Goal: Navigation & Orientation: Find specific page/section

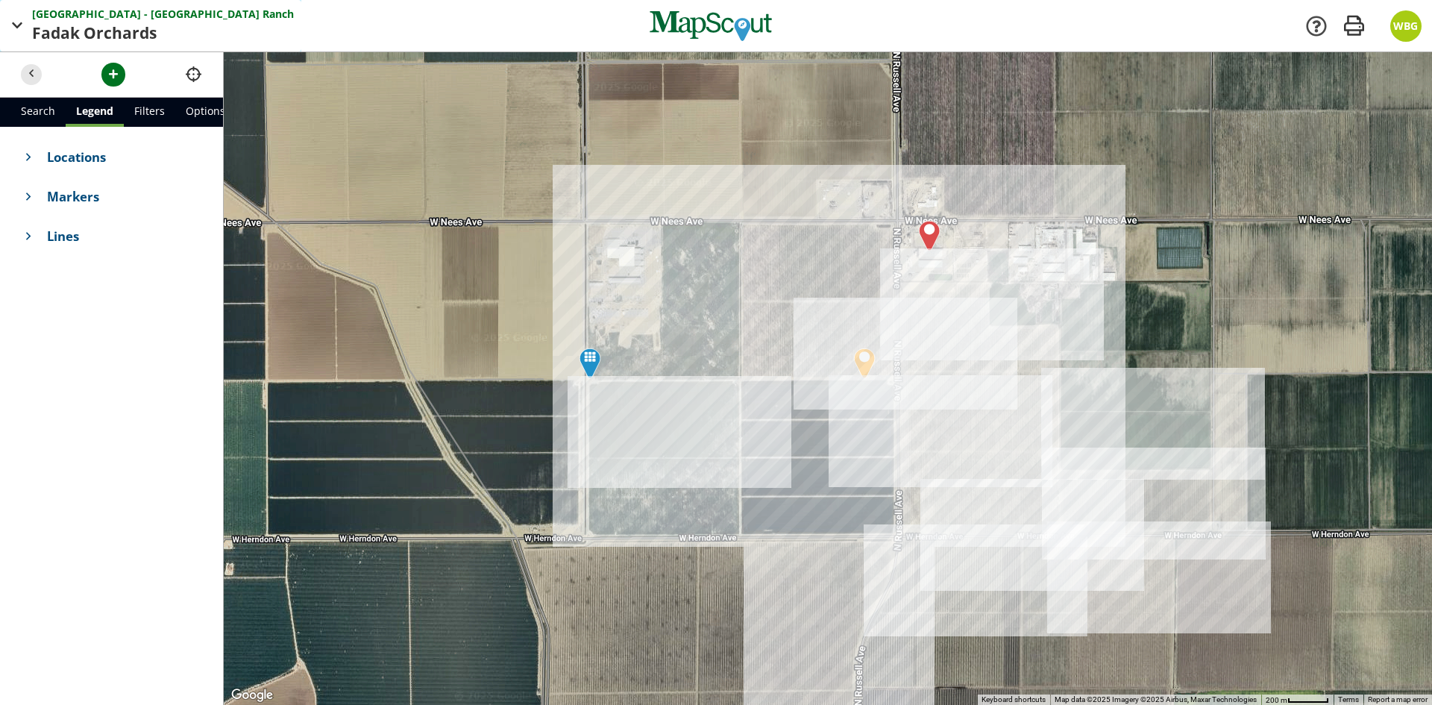
click at [125, 37] on span "Fadak Orchards" at bounding box center [96, 34] width 128 height 24
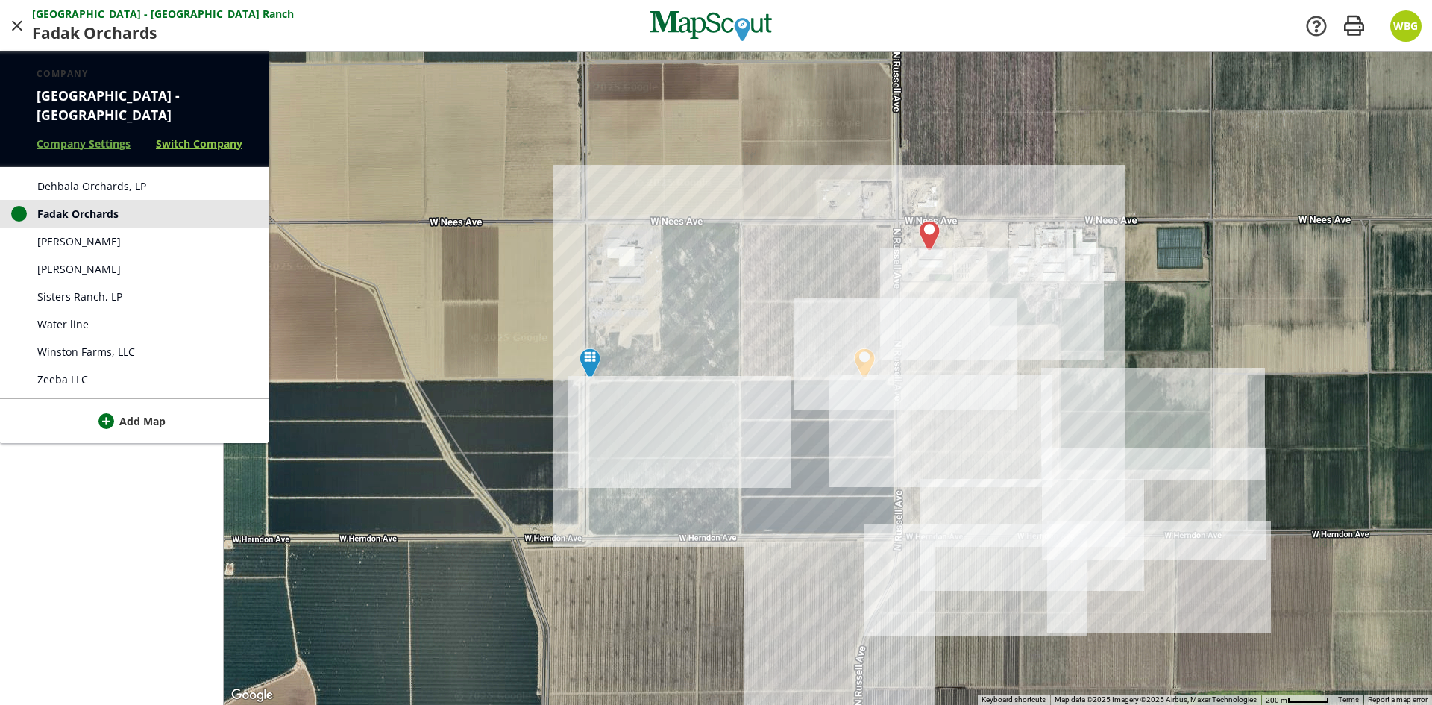
click at [192, 136] on link "Switch Company" at bounding box center [199, 144] width 87 height 16
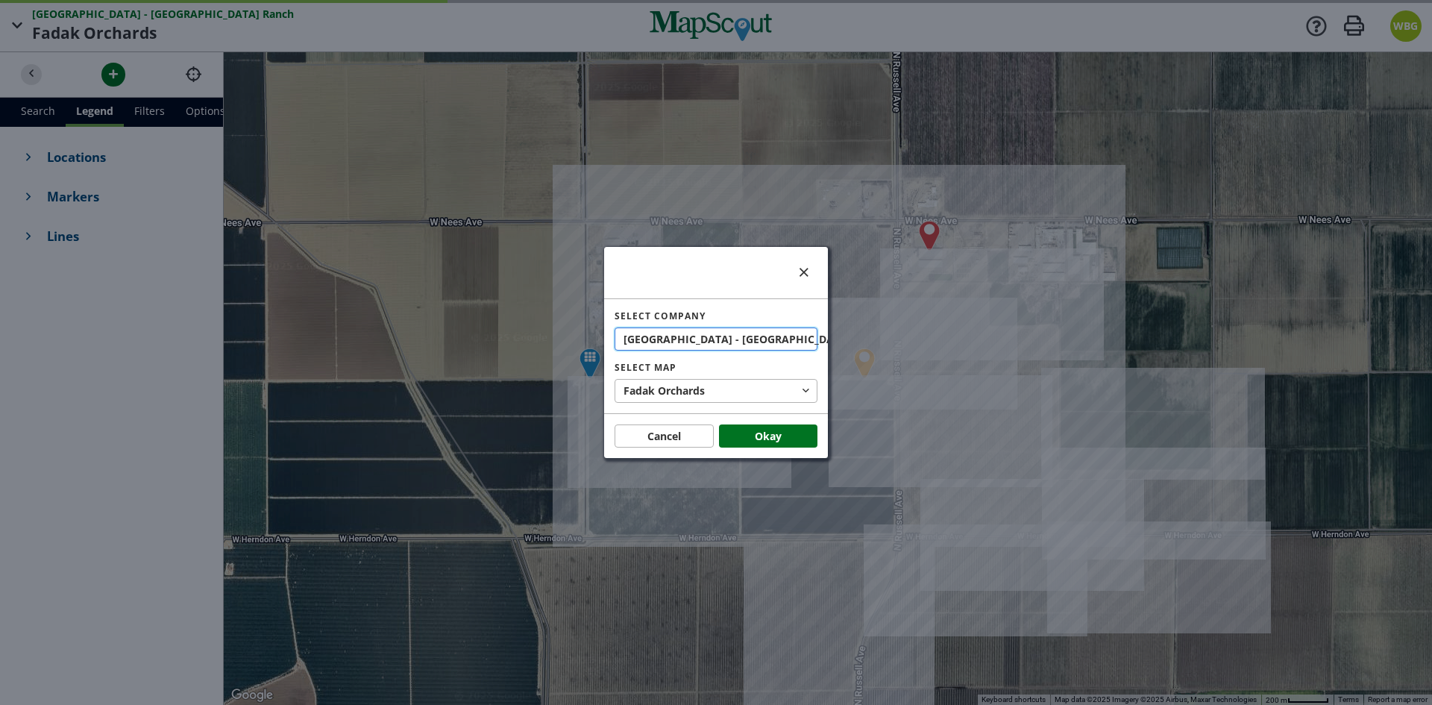
click at [710, 343] on span "[GEOGRAPHIC_DATA] - [GEOGRAPHIC_DATA]" at bounding box center [739, 339] width 230 height 16
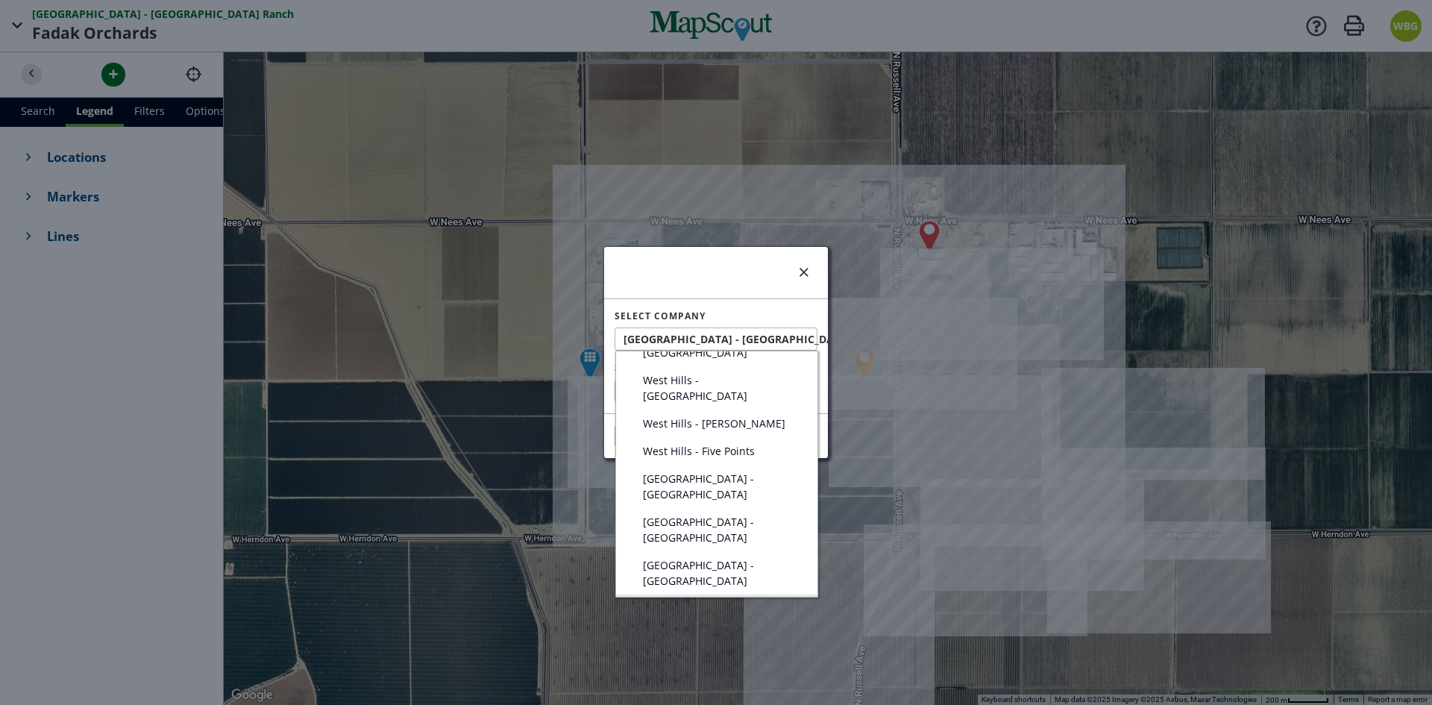
scroll to position [224, 0]
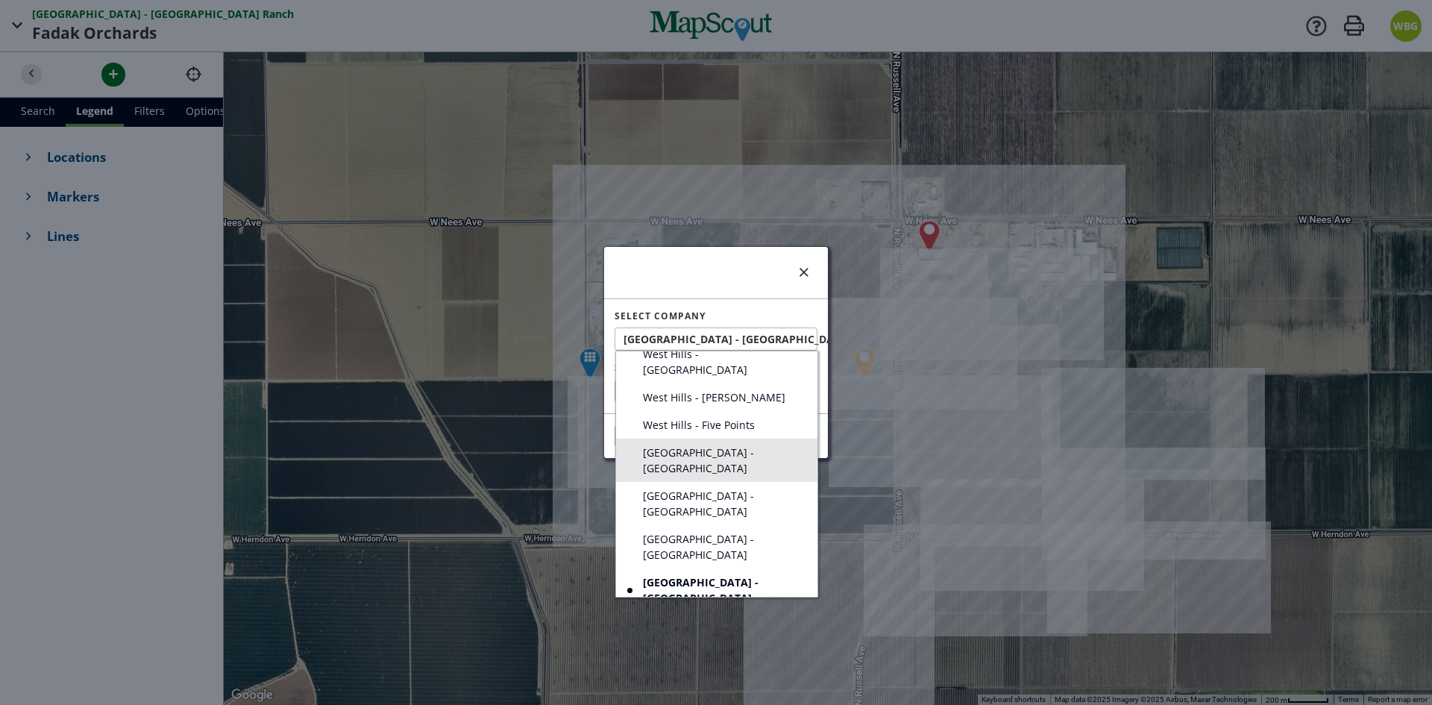
click at [732, 439] on link "[GEOGRAPHIC_DATA] - [GEOGRAPHIC_DATA]" at bounding box center [716, 460] width 201 height 43
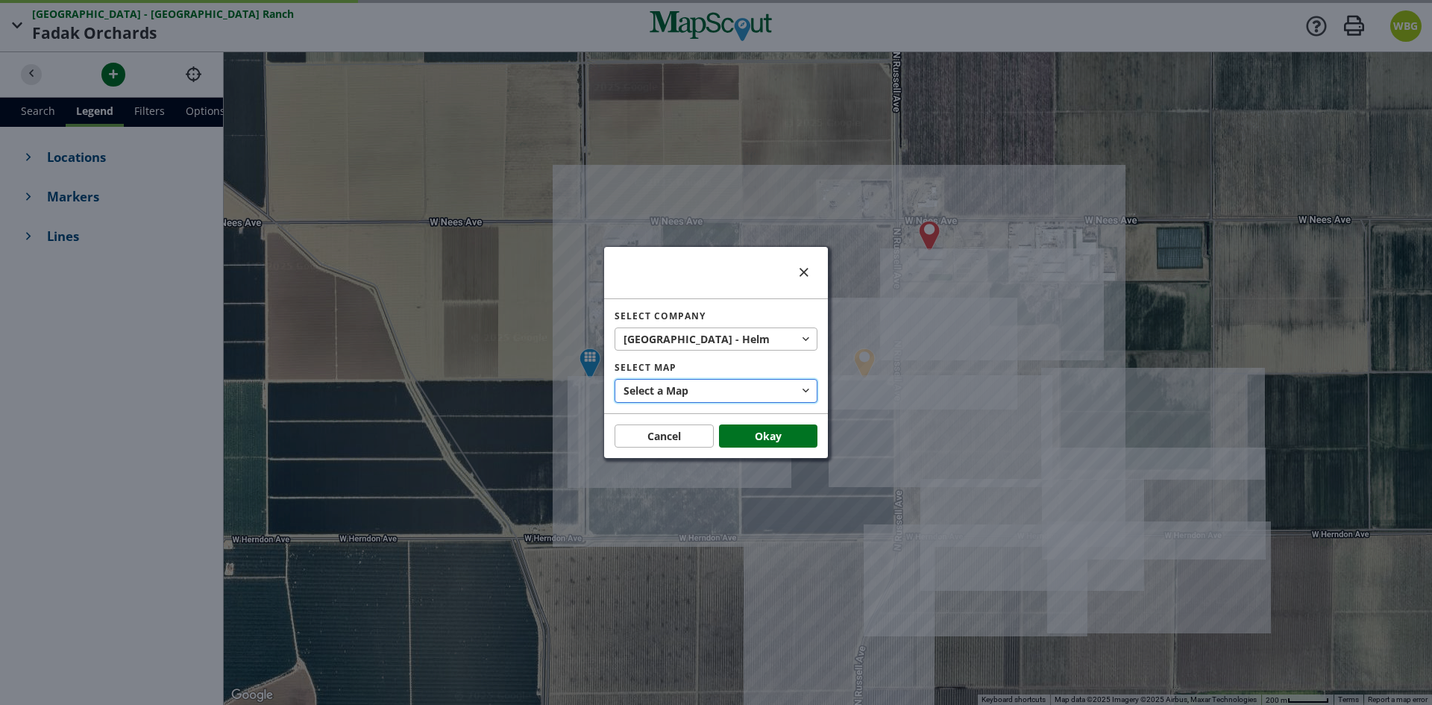
click at [713, 389] on button "Select a Map" at bounding box center [716, 391] width 203 height 24
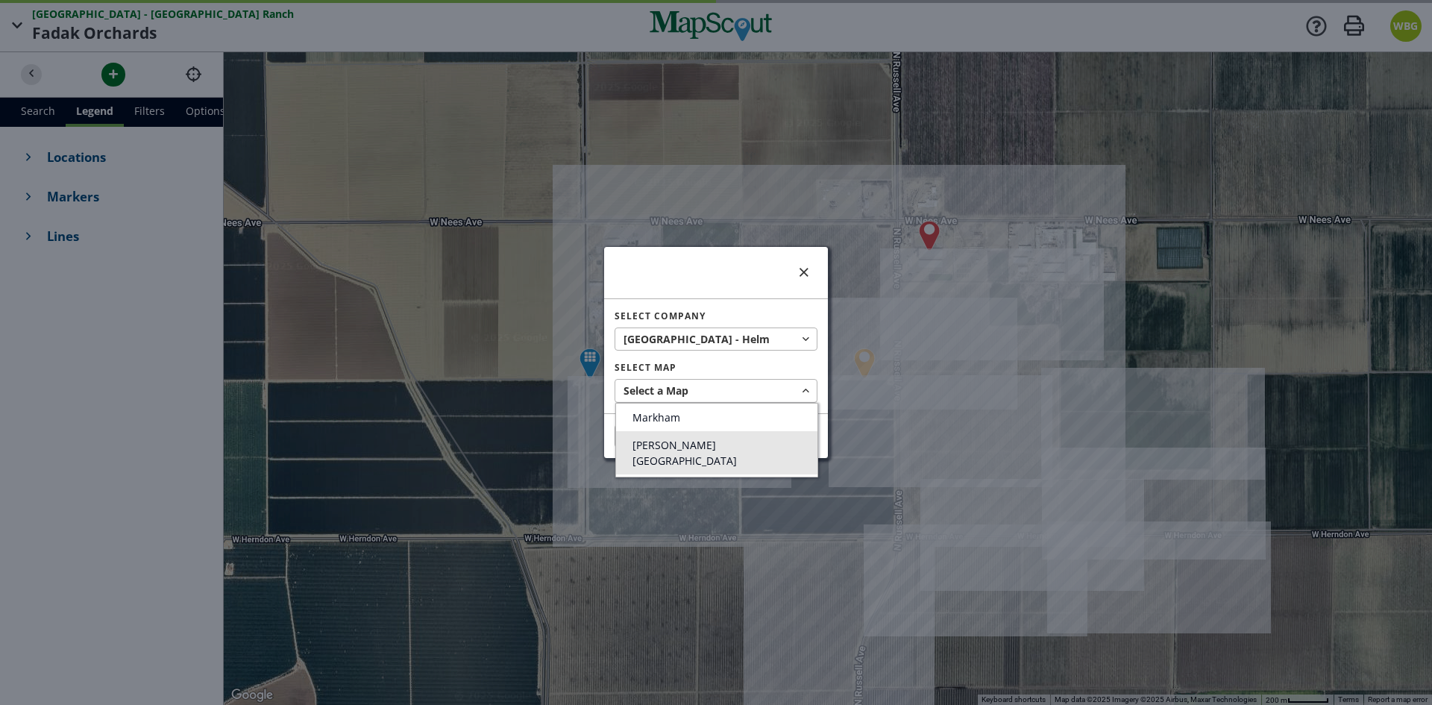
click at [697, 445] on span "[PERSON_NAME][GEOGRAPHIC_DATA]" at bounding box center [685, 453] width 104 height 30
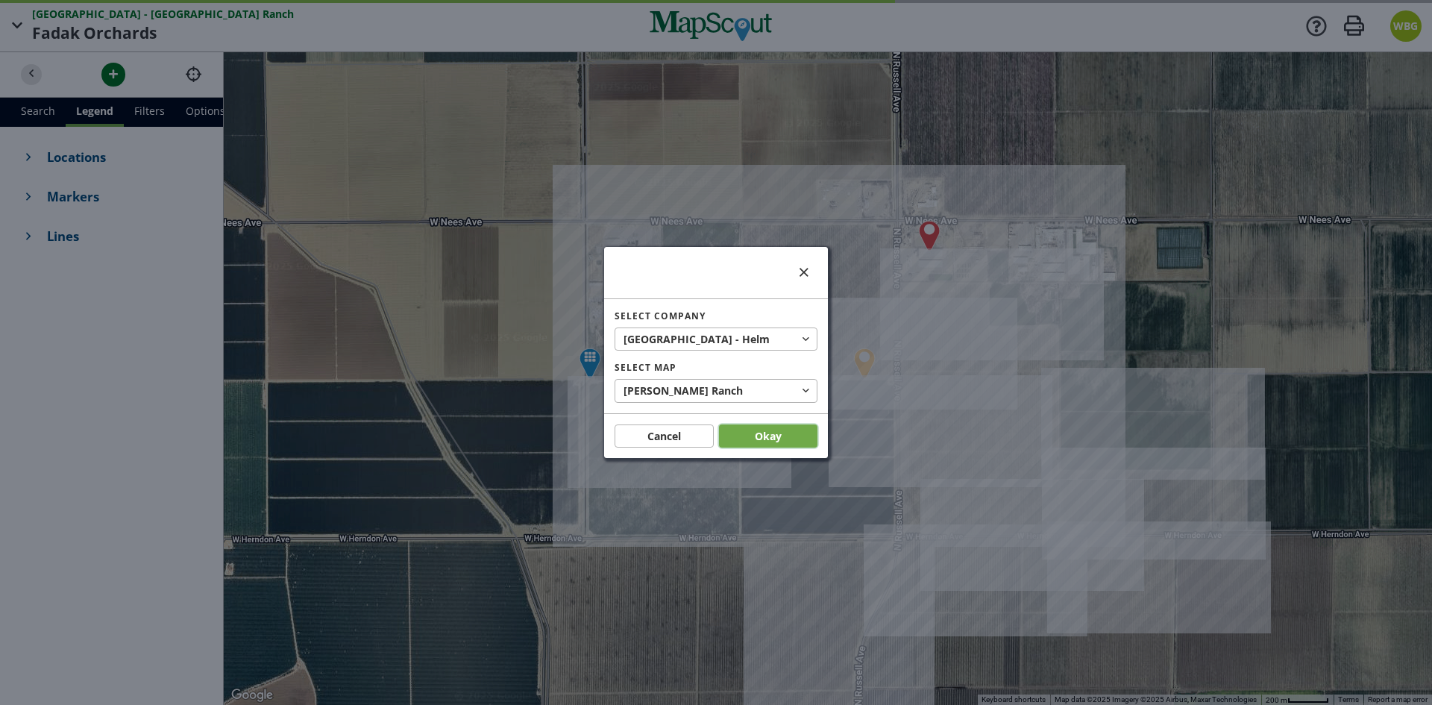
click at [763, 430] on button "Okay" at bounding box center [768, 436] width 99 height 24
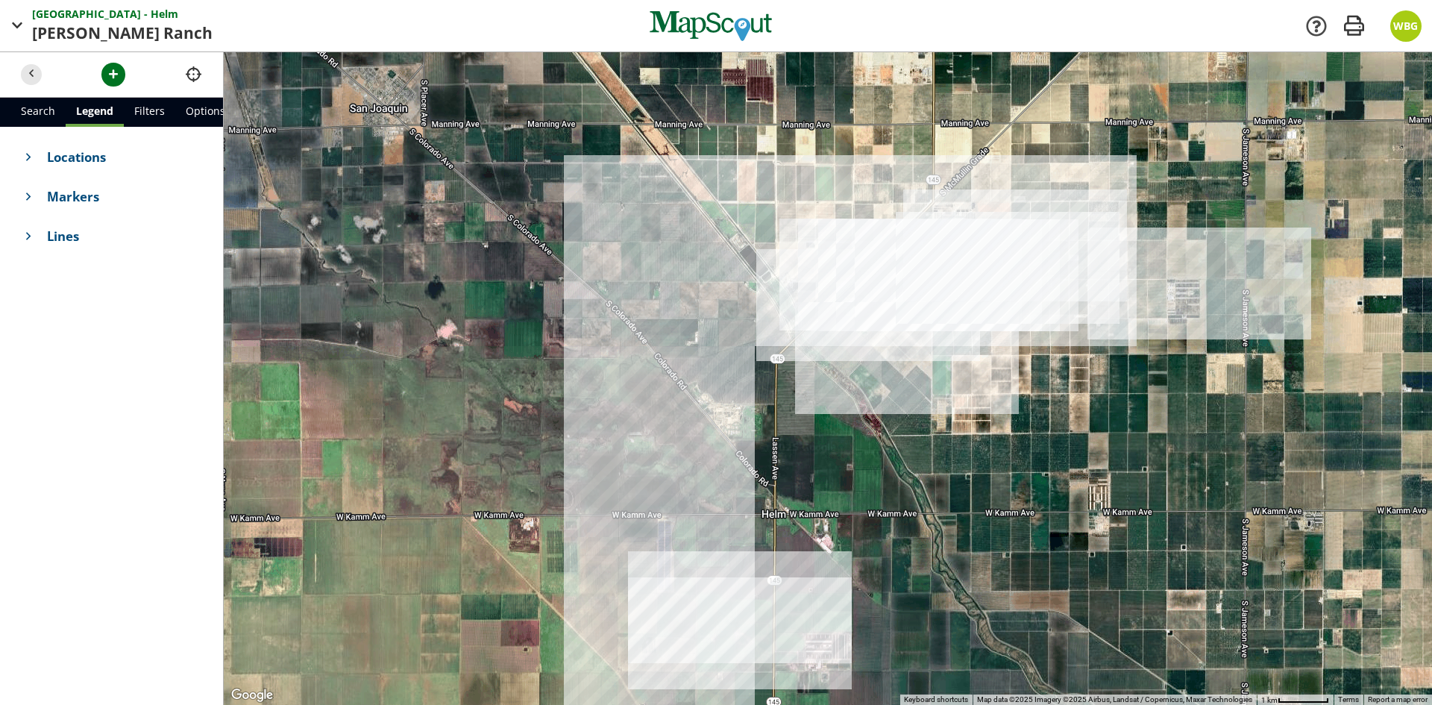
drag, startPoint x: 628, startPoint y: 296, endPoint x: 671, endPoint y: 305, distance: 44.2
click at [671, 305] on div at bounding box center [828, 378] width 1208 height 653
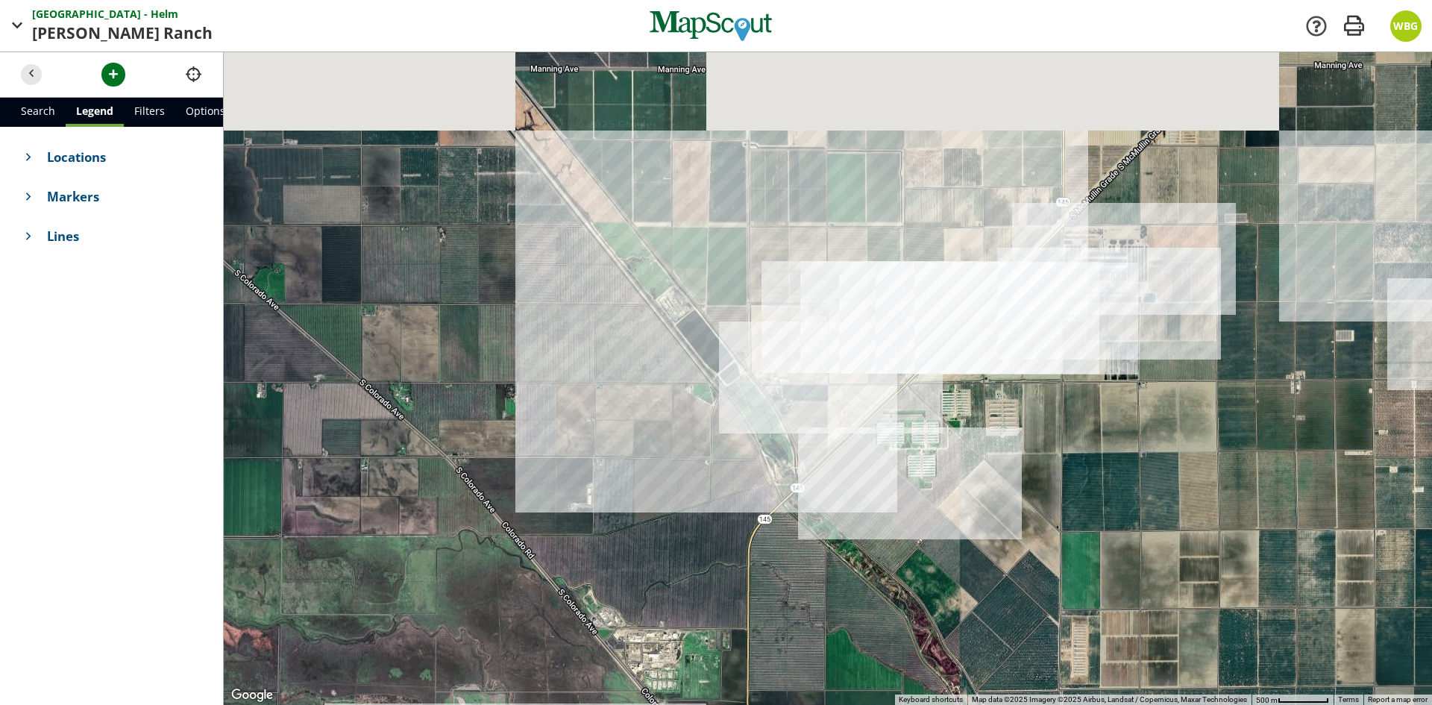
drag, startPoint x: 765, startPoint y: 307, endPoint x: 629, endPoint y: 424, distance: 179.8
click at [629, 424] on div at bounding box center [828, 378] width 1208 height 653
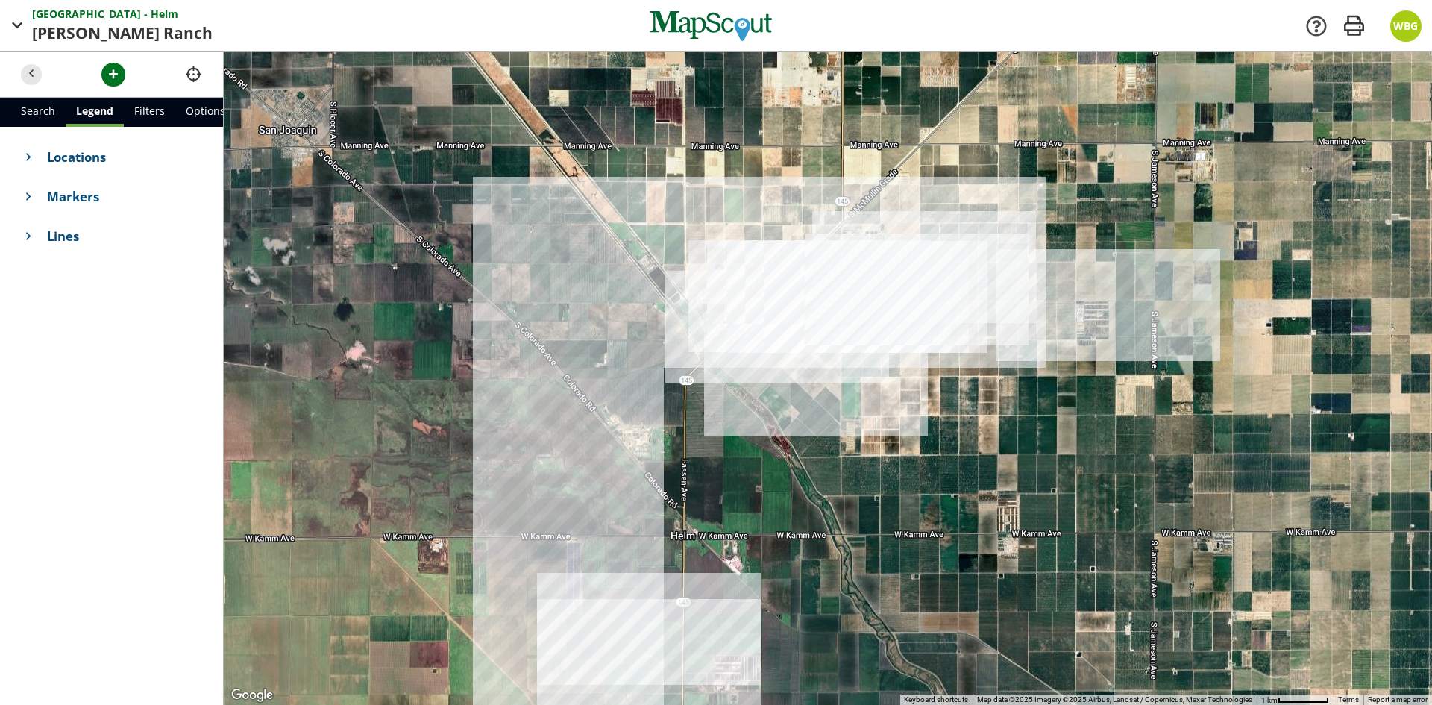
drag, startPoint x: 745, startPoint y: 550, endPoint x: 743, endPoint y: 456, distance: 94.0
click at [743, 456] on div at bounding box center [828, 378] width 1208 height 653
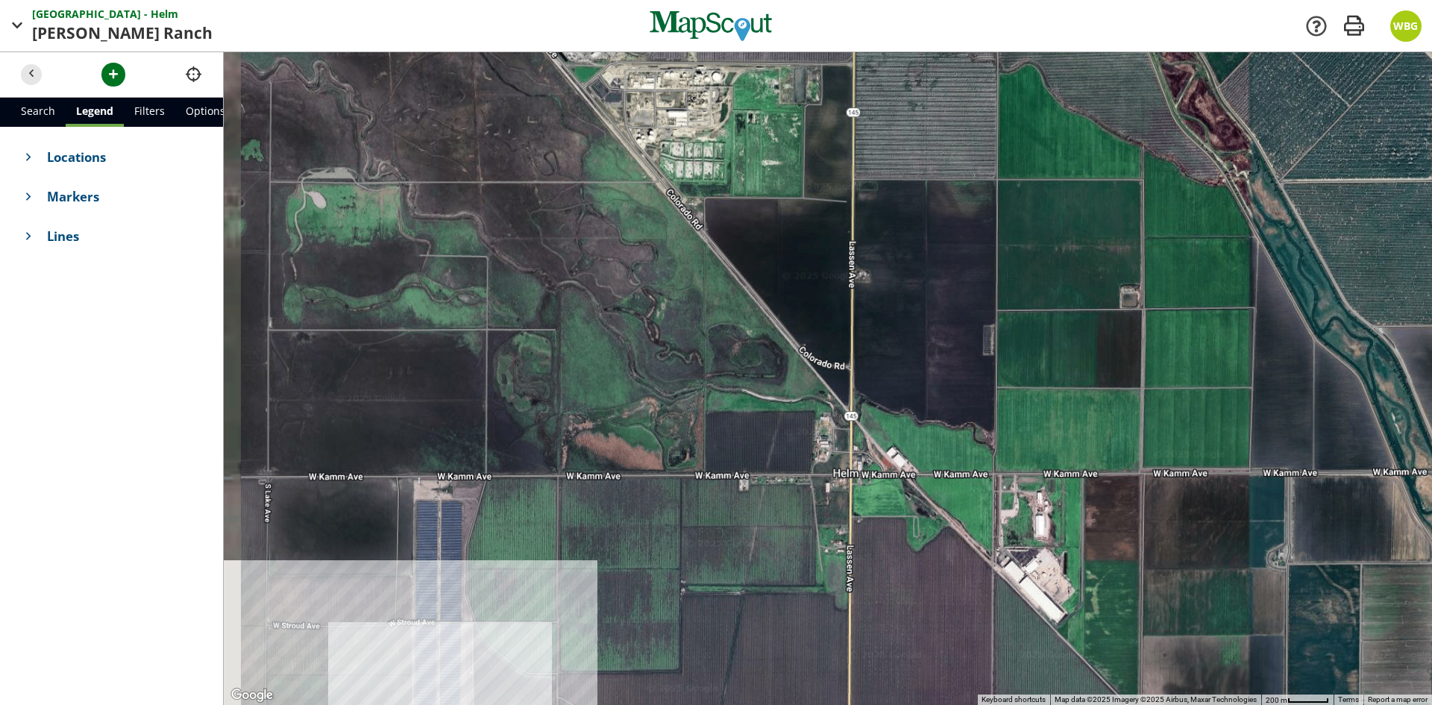
drag, startPoint x: 617, startPoint y: 574, endPoint x: 1179, endPoint y: 318, distance: 617.2
click at [1173, 326] on div at bounding box center [828, 378] width 1208 height 653
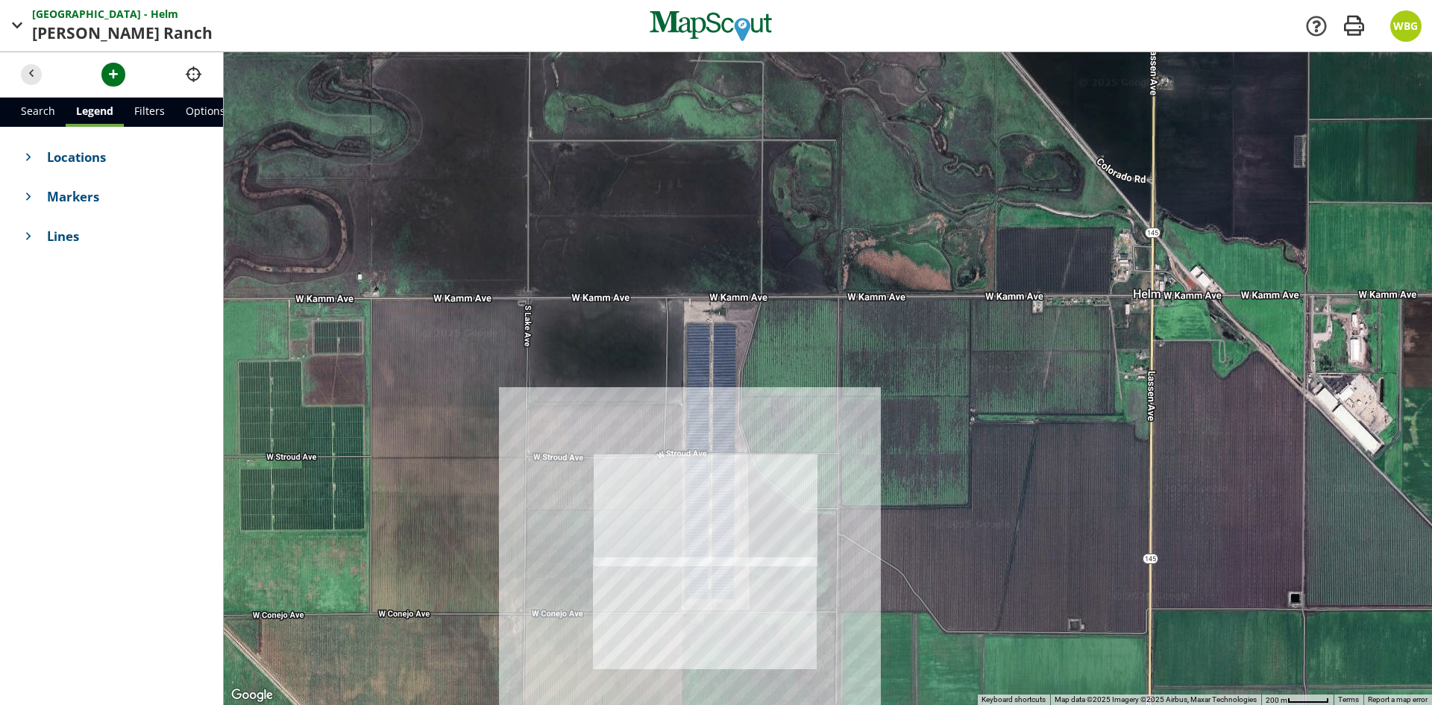
drag, startPoint x: 762, startPoint y: 492, endPoint x: 803, endPoint y: 477, distance: 43.0
click at [803, 477] on div at bounding box center [828, 378] width 1208 height 653
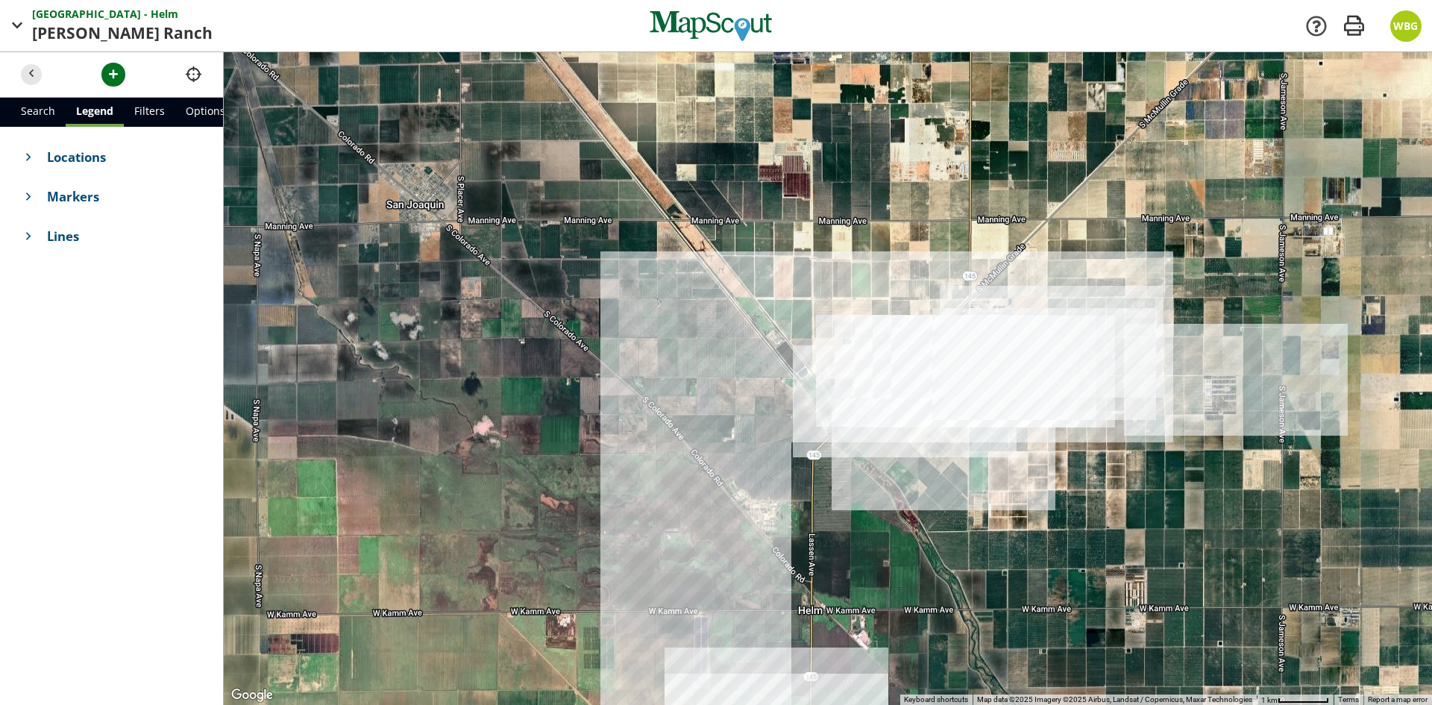
drag, startPoint x: 1053, startPoint y: 204, endPoint x: 883, endPoint y: 479, distance: 322.9
click at [883, 479] on div at bounding box center [828, 378] width 1208 height 653
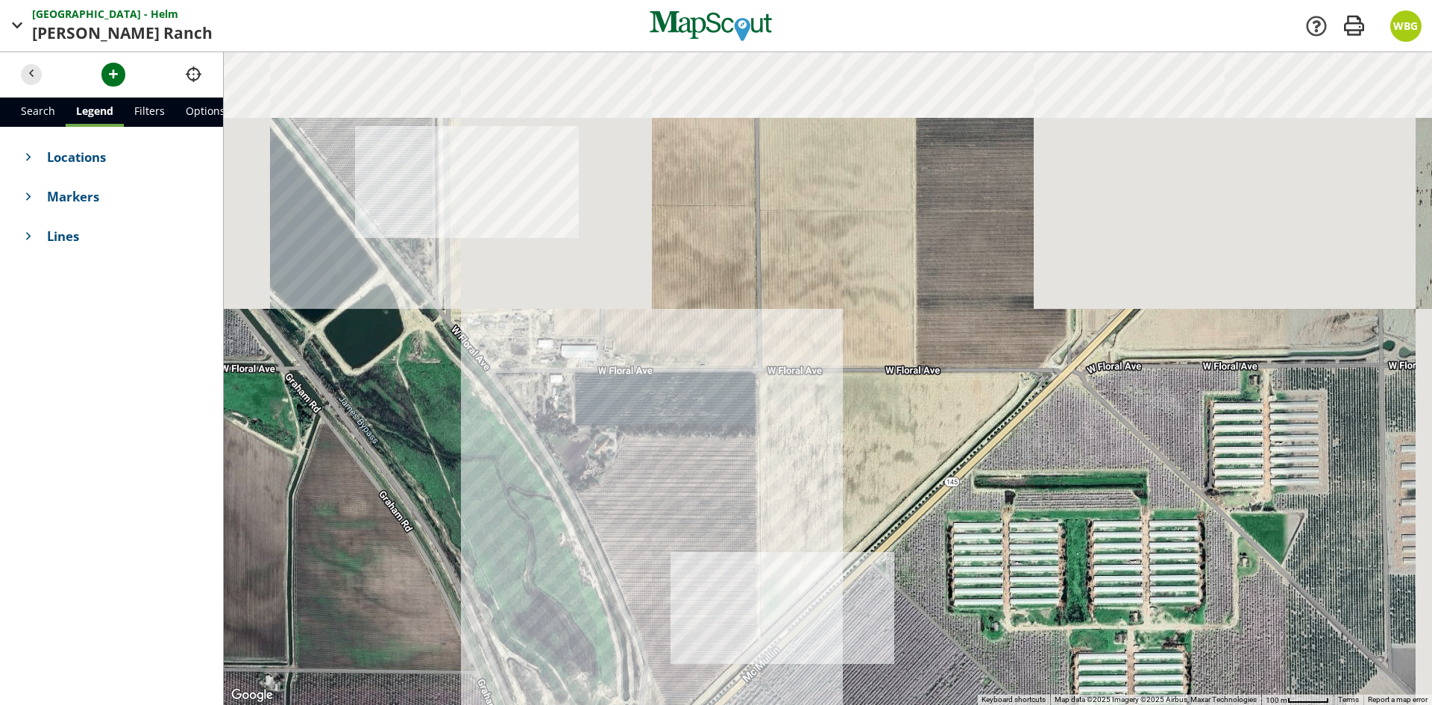
drag, startPoint x: 864, startPoint y: 158, endPoint x: 815, endPoint y: 521, distance: 365.7
click at [815, 521] on div at bounding box center [828, 378] width 1208 height 653
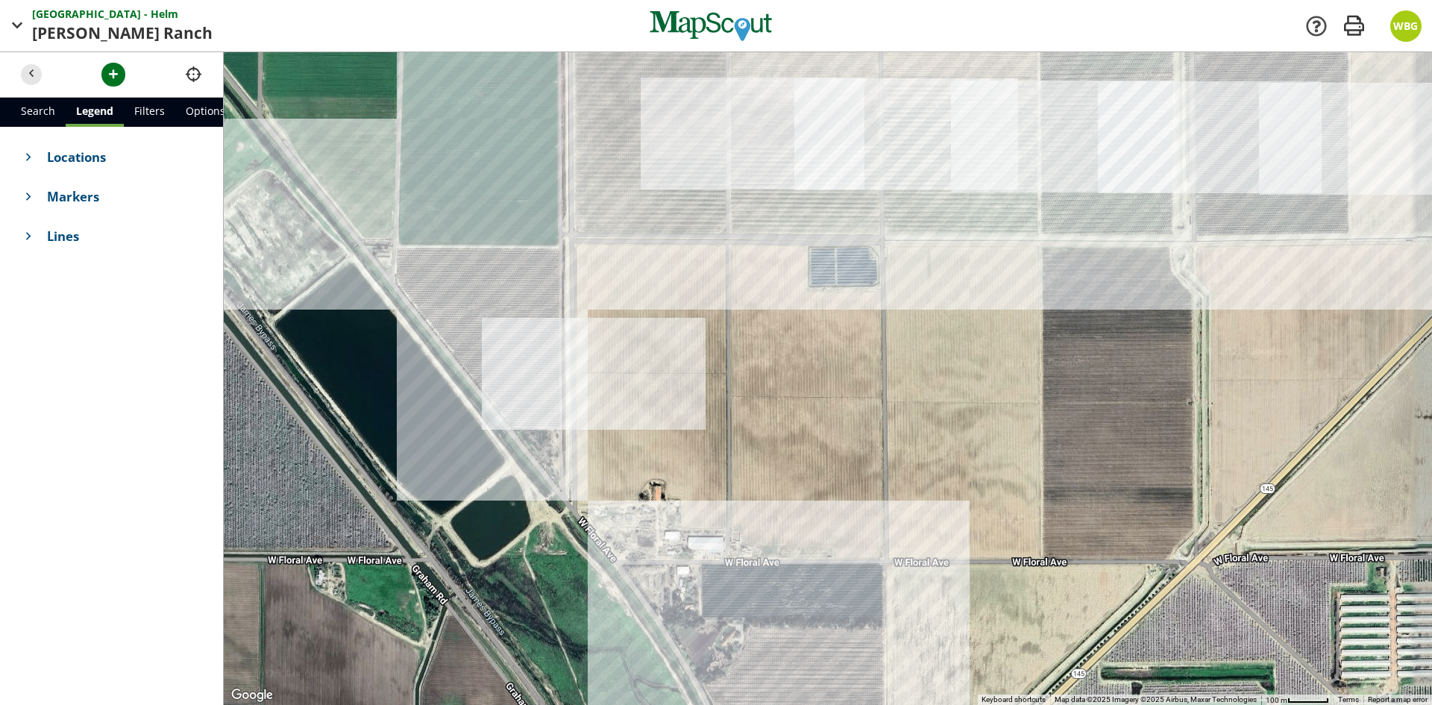
drag, startPoint x: 565, startPoint y: 207, endPoint x: 687, endPoint y: 347, distance: 185.5
click at [687, 347] on div at bounding box center [828, 378] width 1208 height 653
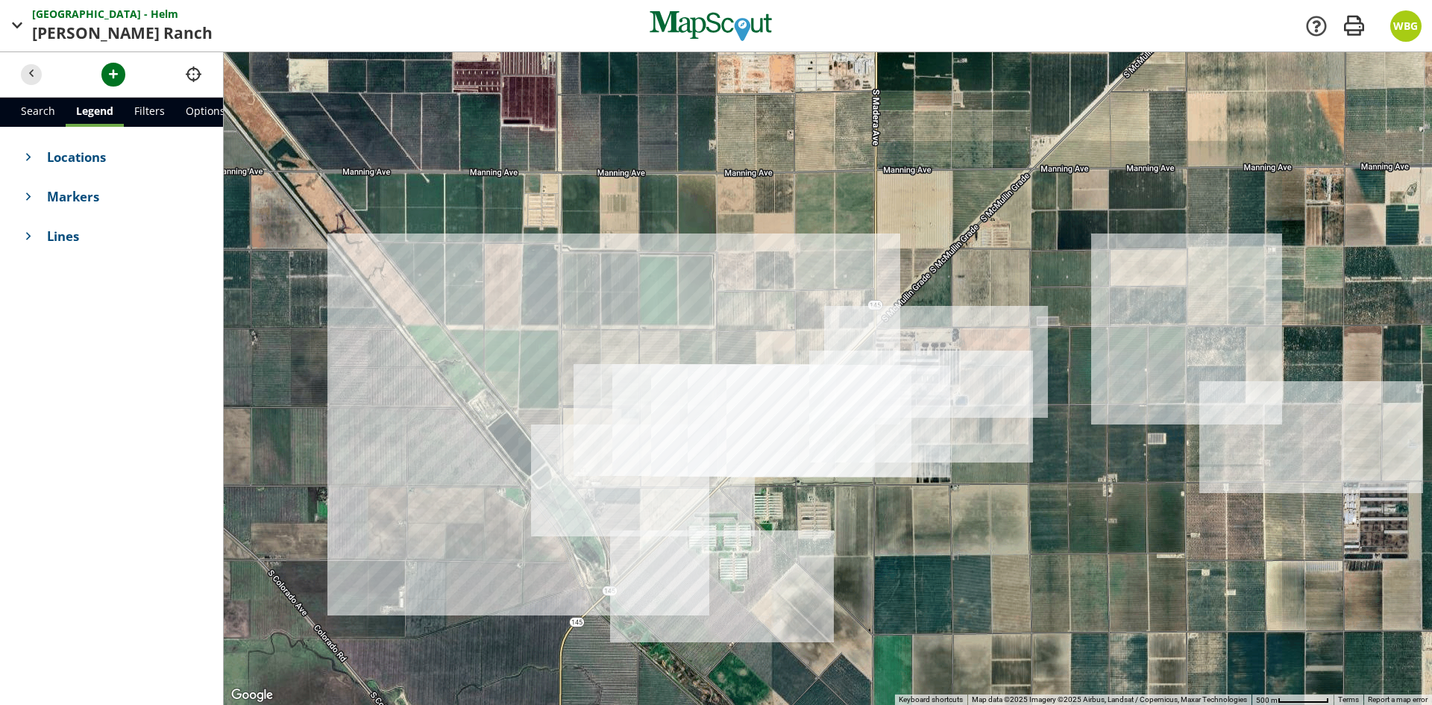
drag, startPoint x: 1186, startPoint y: 459, endPoint x: 1001, endPoint y: 493, distance: 188.1
click at [1001, 493] on div at bounding box center [828, 378] width 1208 height 653
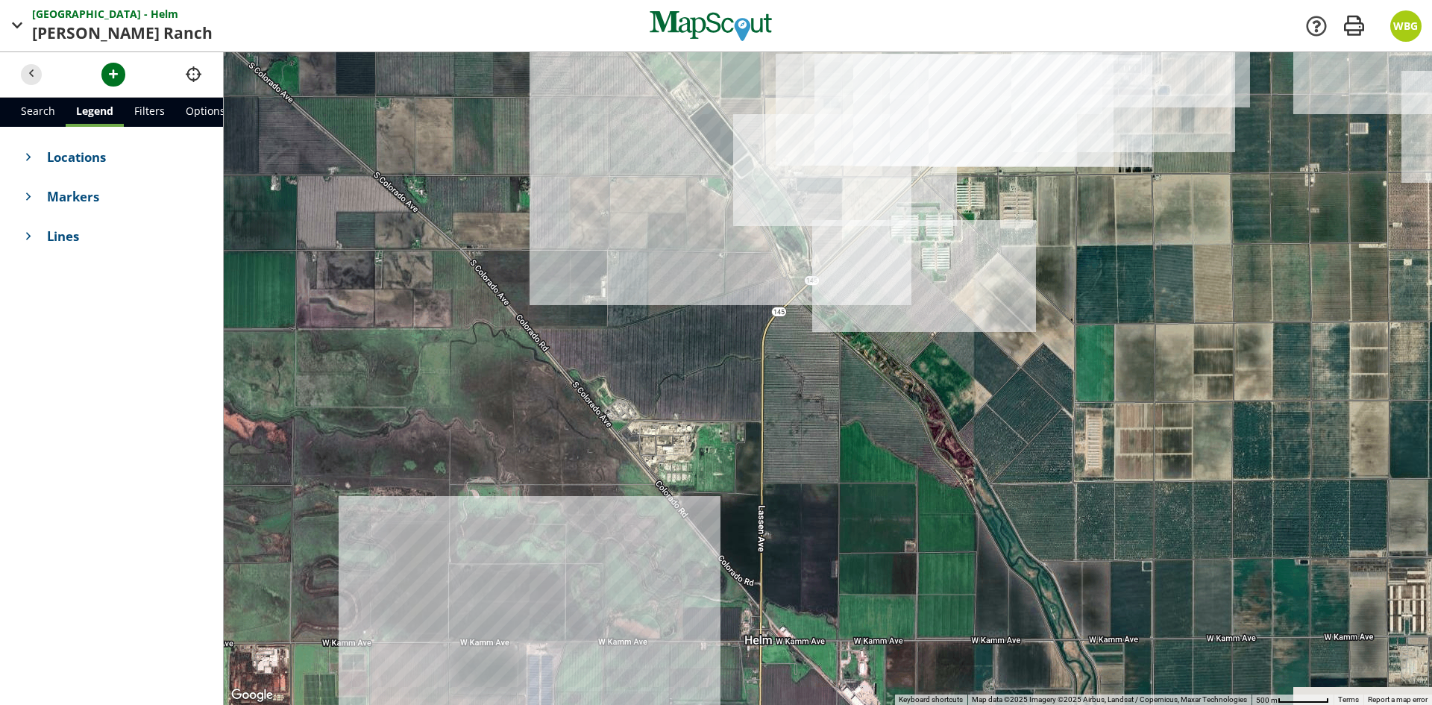
drag, startPoint x: 791, startPoint y: 548, endPoint x: 1041, endPoint y: 333, distance: 329.0
click at [1041, 333] on div at bounding box center [828, 378] width 1208 height 653
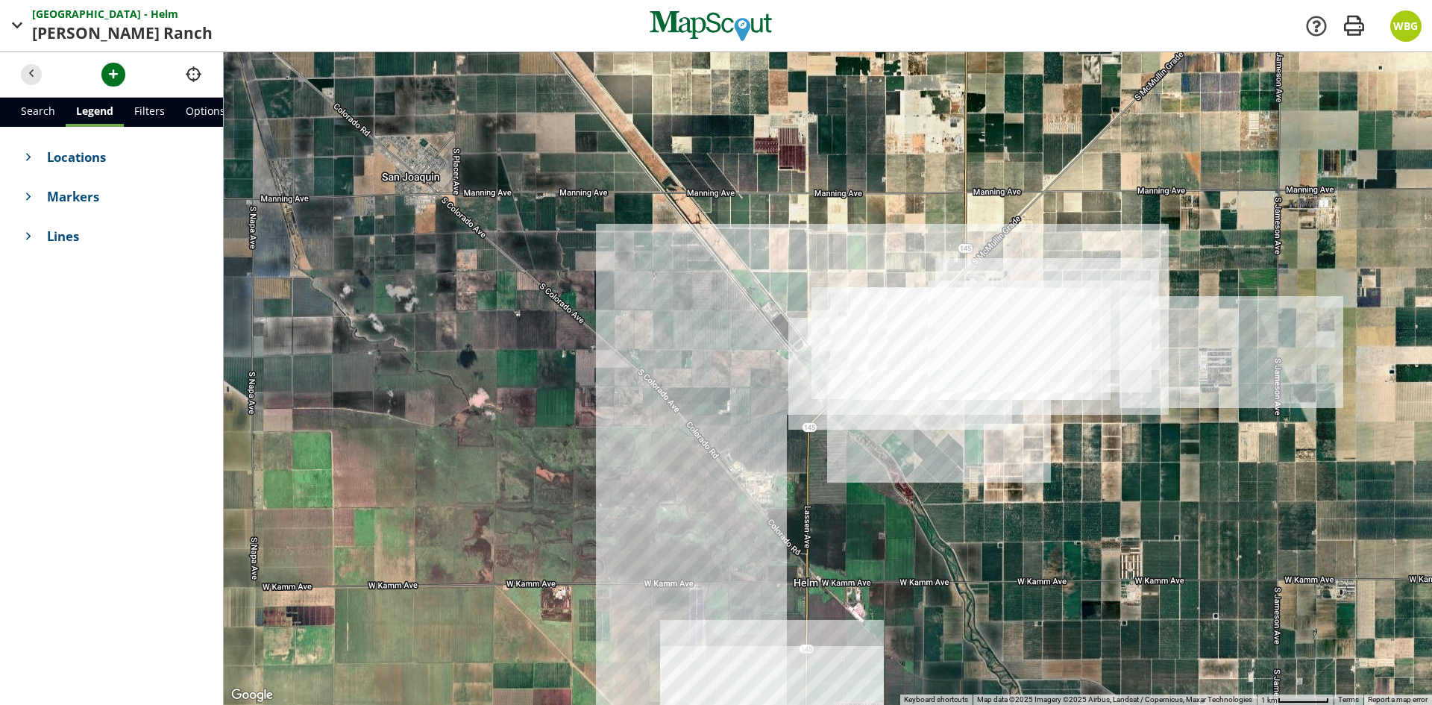
drag, startPoint x: 1114, startPoint y: 358, endPoint x: 1005, endPoint y: 479, distance: 163.2
click at [1005, 479] on div at bounding box center [828, 378] width 1208 height 653
click at [163, 31] on span "Ranch" at bounding box center [187, 34] width 49 height 24
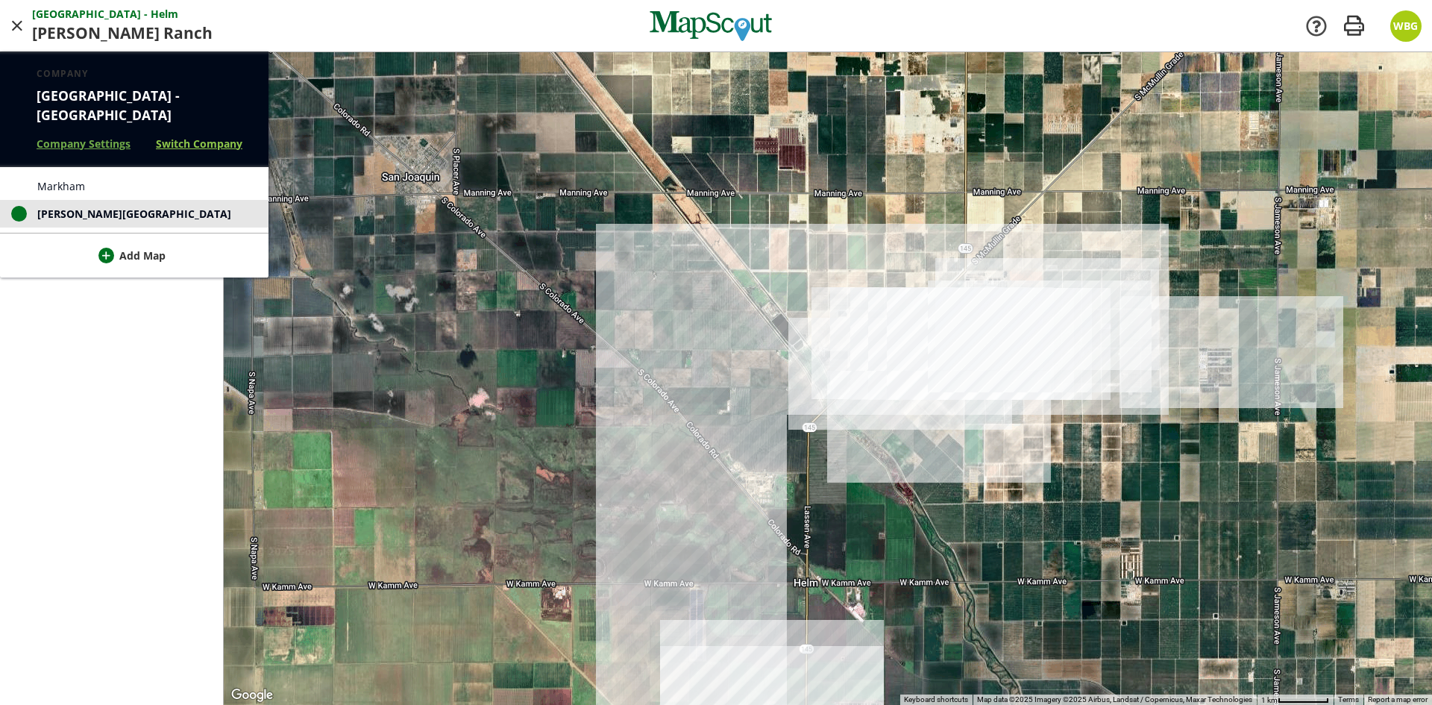
click at [180, 136] on link "Switch Company" at bounding box center [199, 144] width 87 height 16
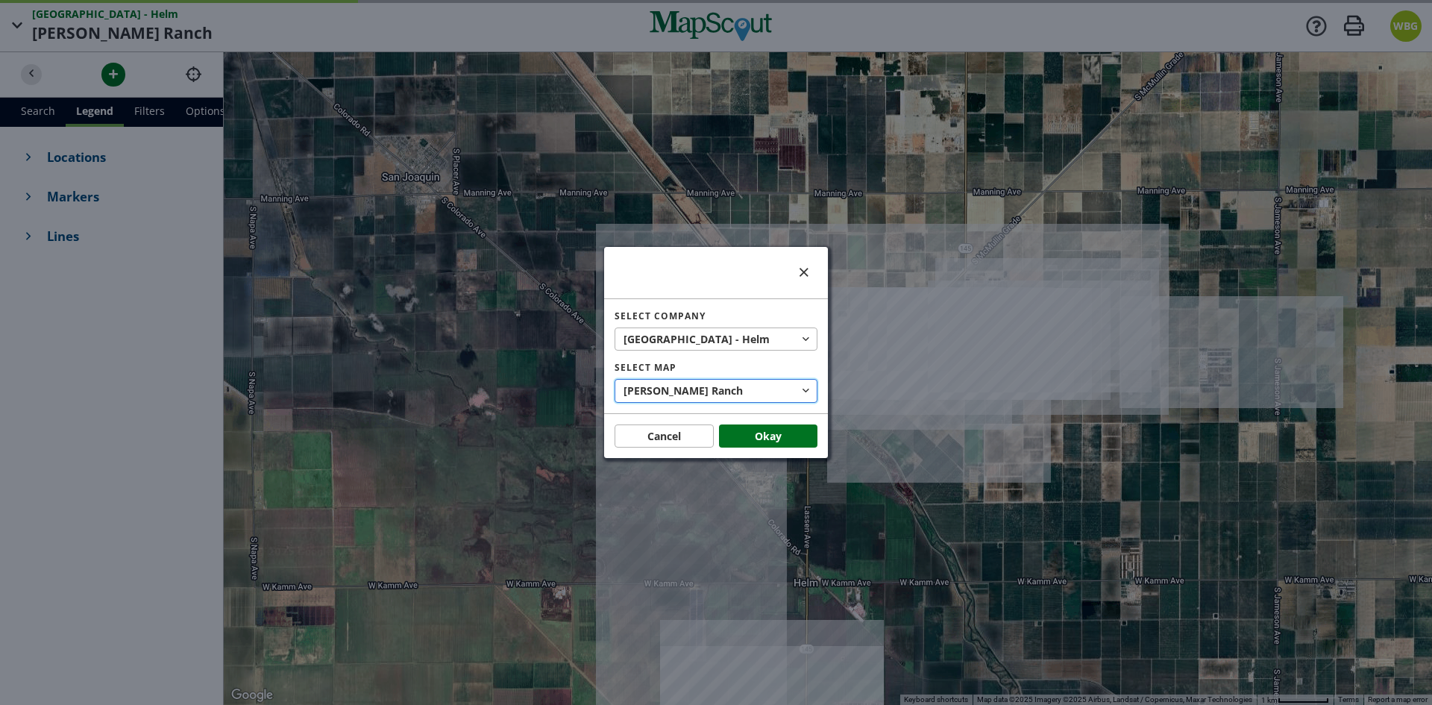
click at [738, 383] on button "[PERSON_NAME][GEOGRAPHIC_DATA]" at bounding box center [716, 391] width 203 height 24
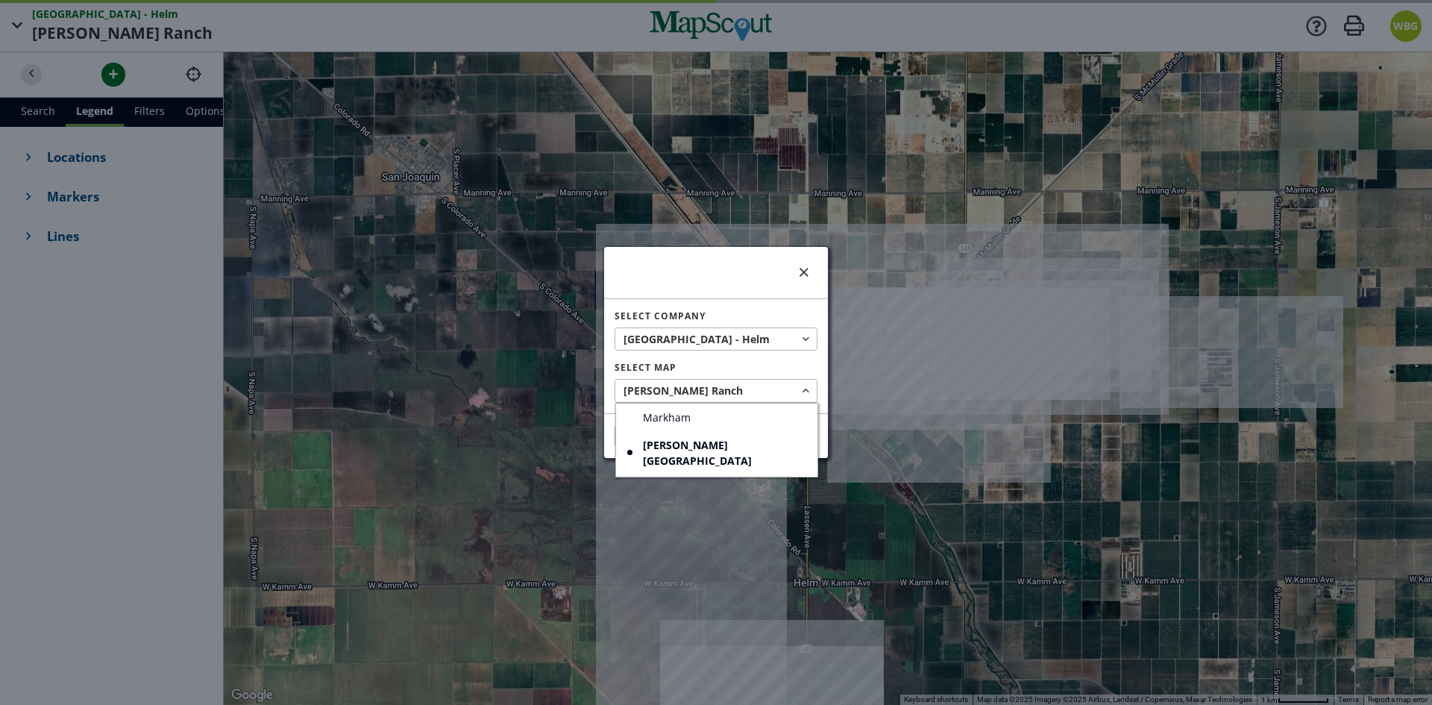
click at [732, 336] on div at bounding box center [716, 352] width 1432 height 705
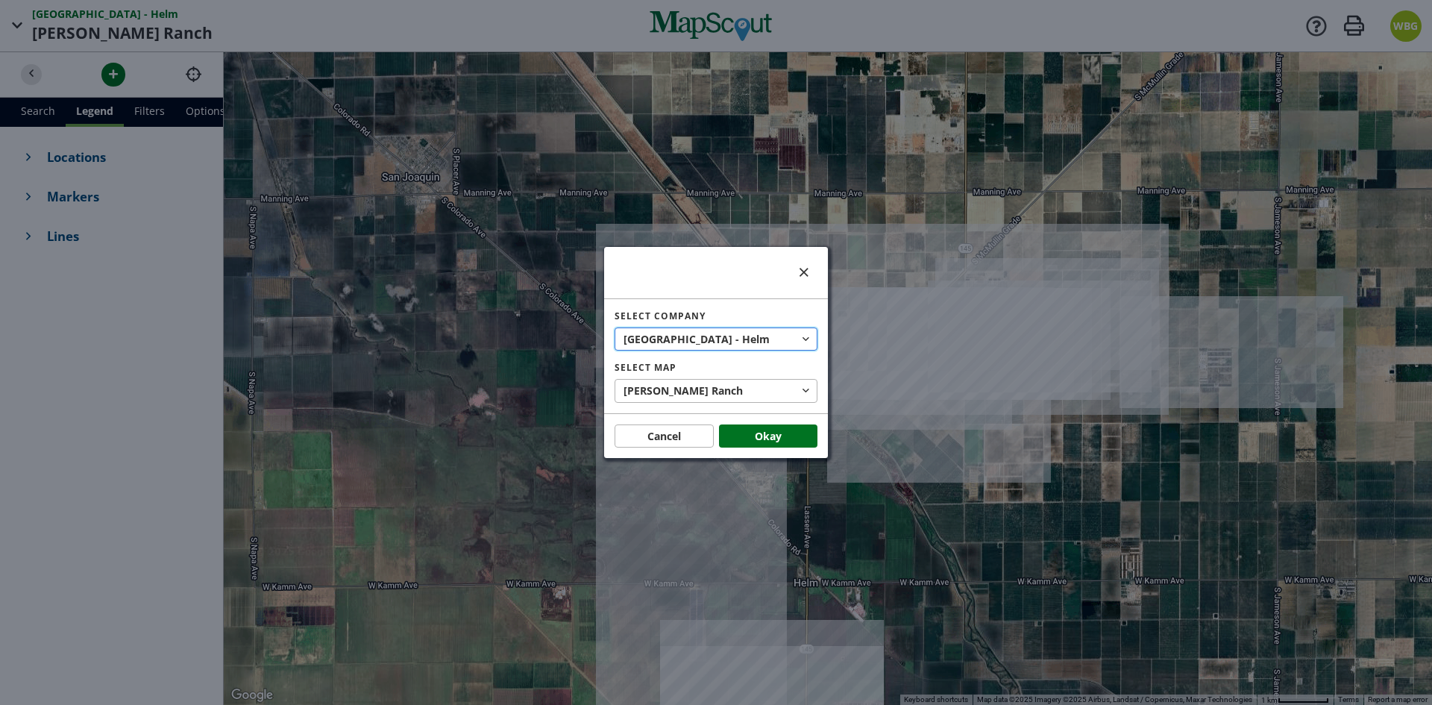
click at [738, 341] on button "West Hills - [PERSON_NAME][GEOGRAPHIC_DATA]" at bounding box center [716, 339] width 203 height 24
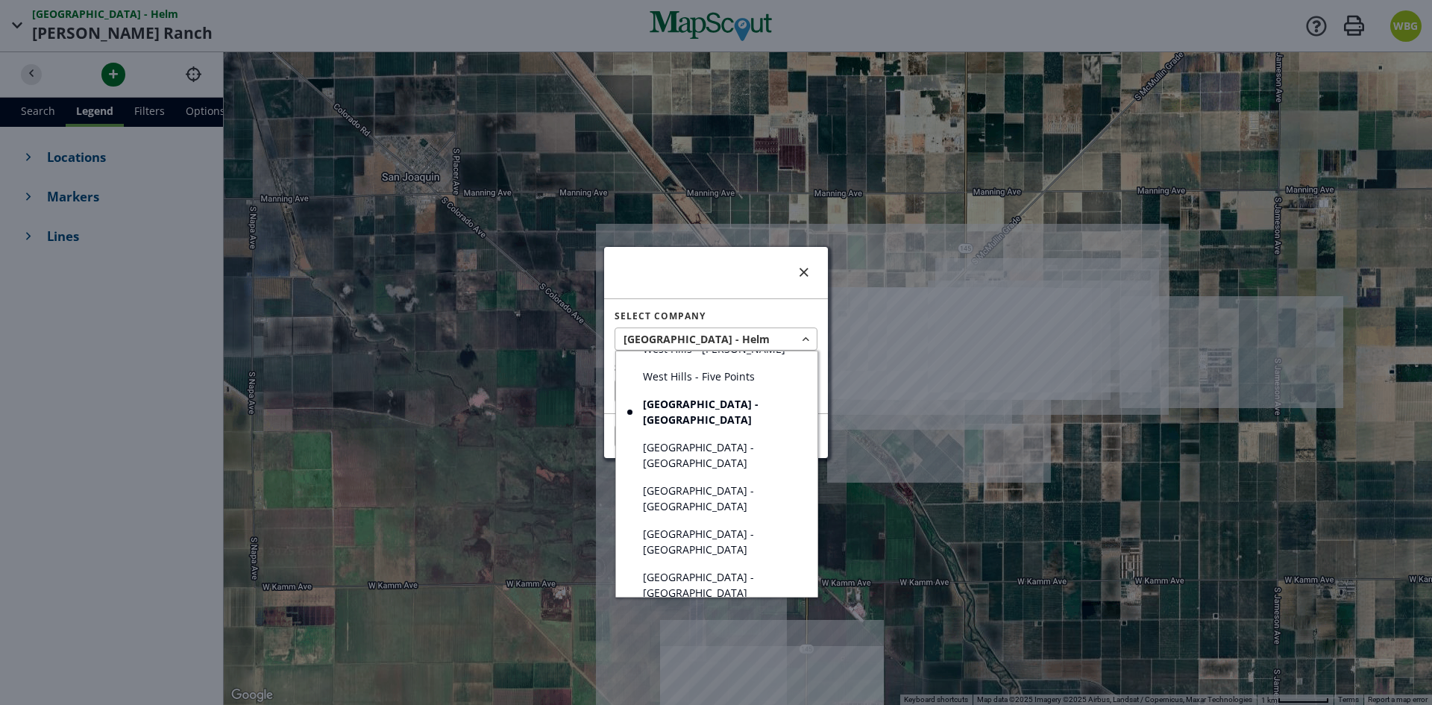
scroll to position [298, 0]
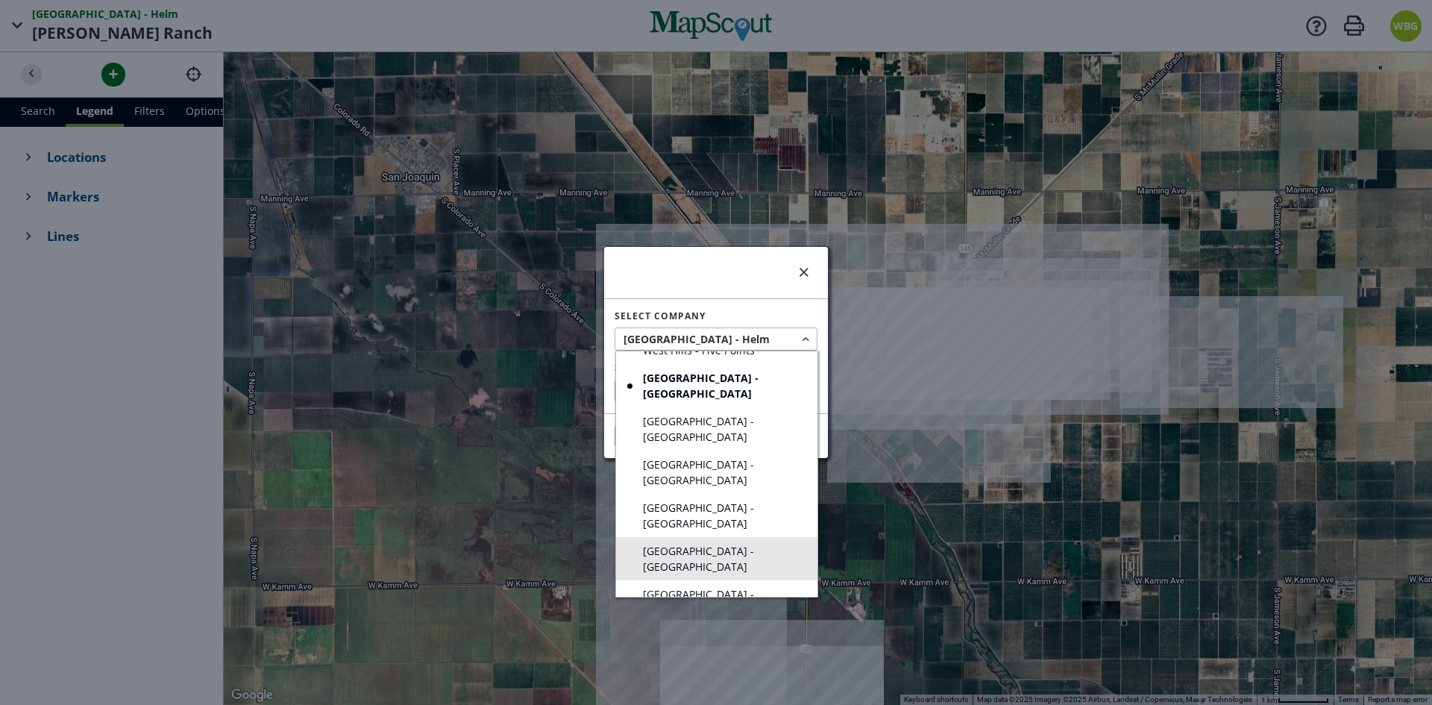
click at [747, 543] on span "[GEOGRAPHIC_DATA] - [GEOGRAPHIC_DATA]" at bounding box center [722, 558] width 158 height 31
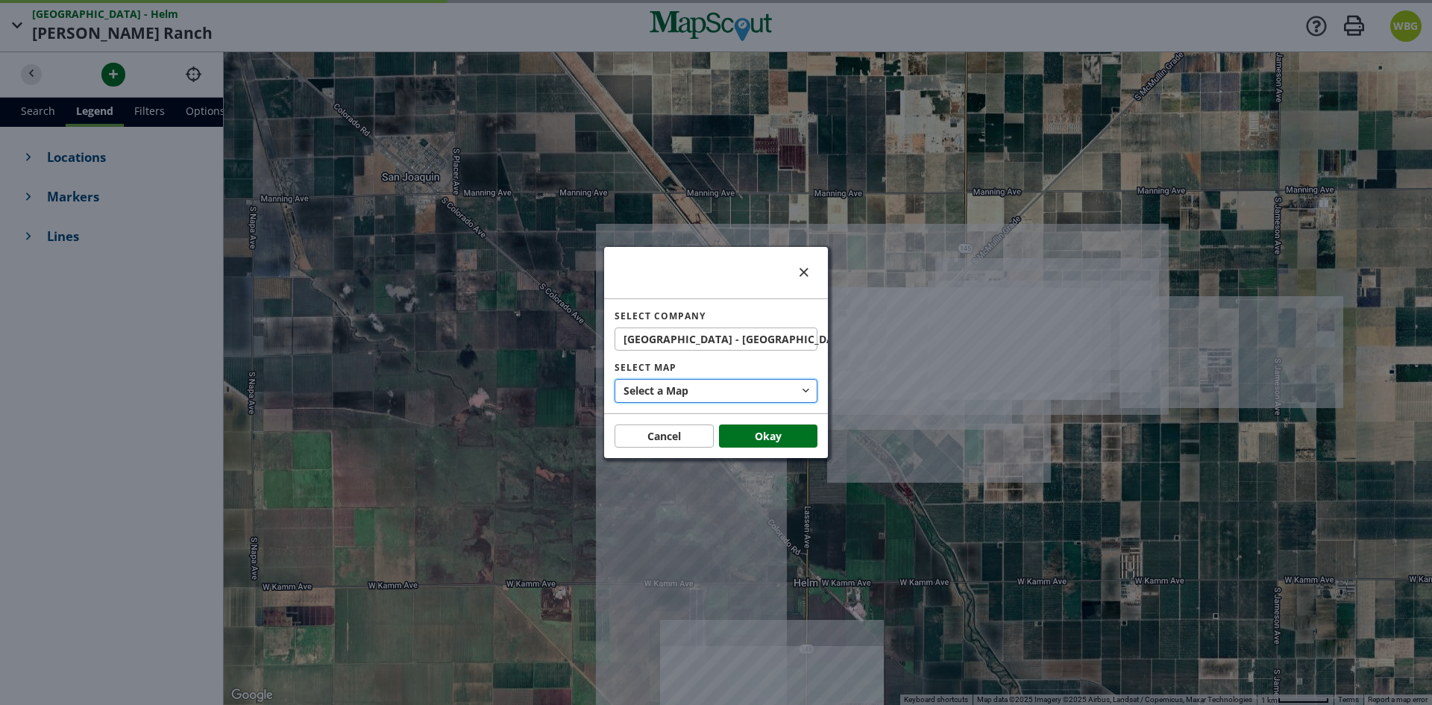
click at [744, 395] on button "Select a Map" at bounding box center [716, 391] width 203 height 24
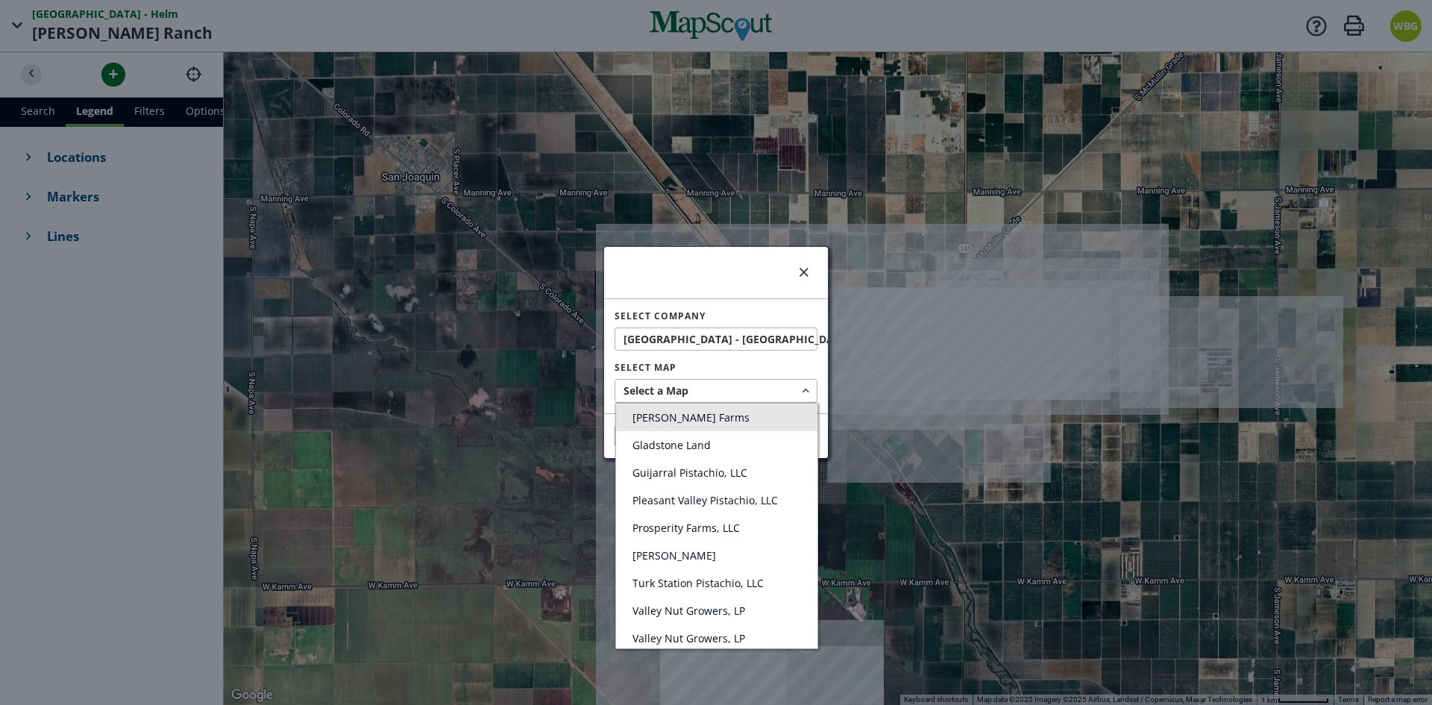
click at [739, 414] on link "[PERSON_NAME] Farms" at bounding box center [716, 418] width 201 height 28
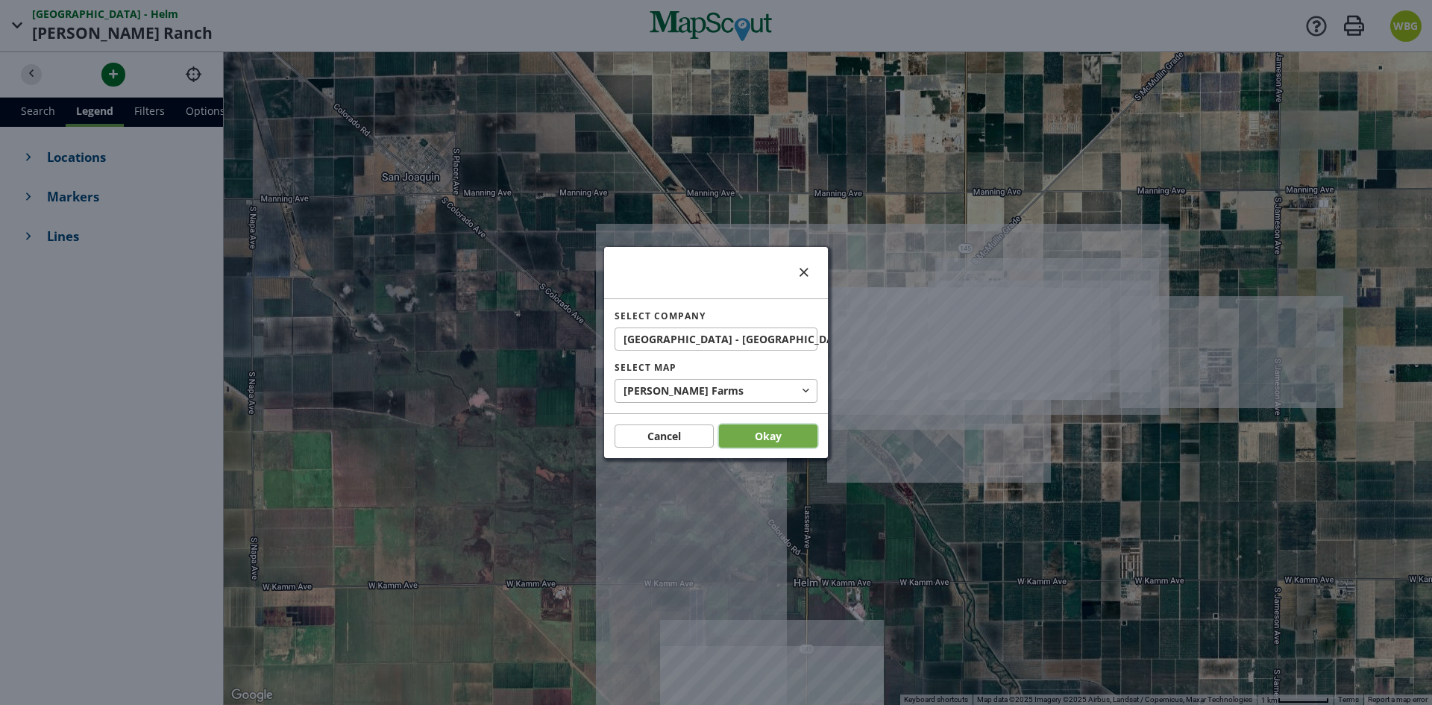
click at [750, 440] on button "Okay" at bounding box center [768, 436] width 99 height 24
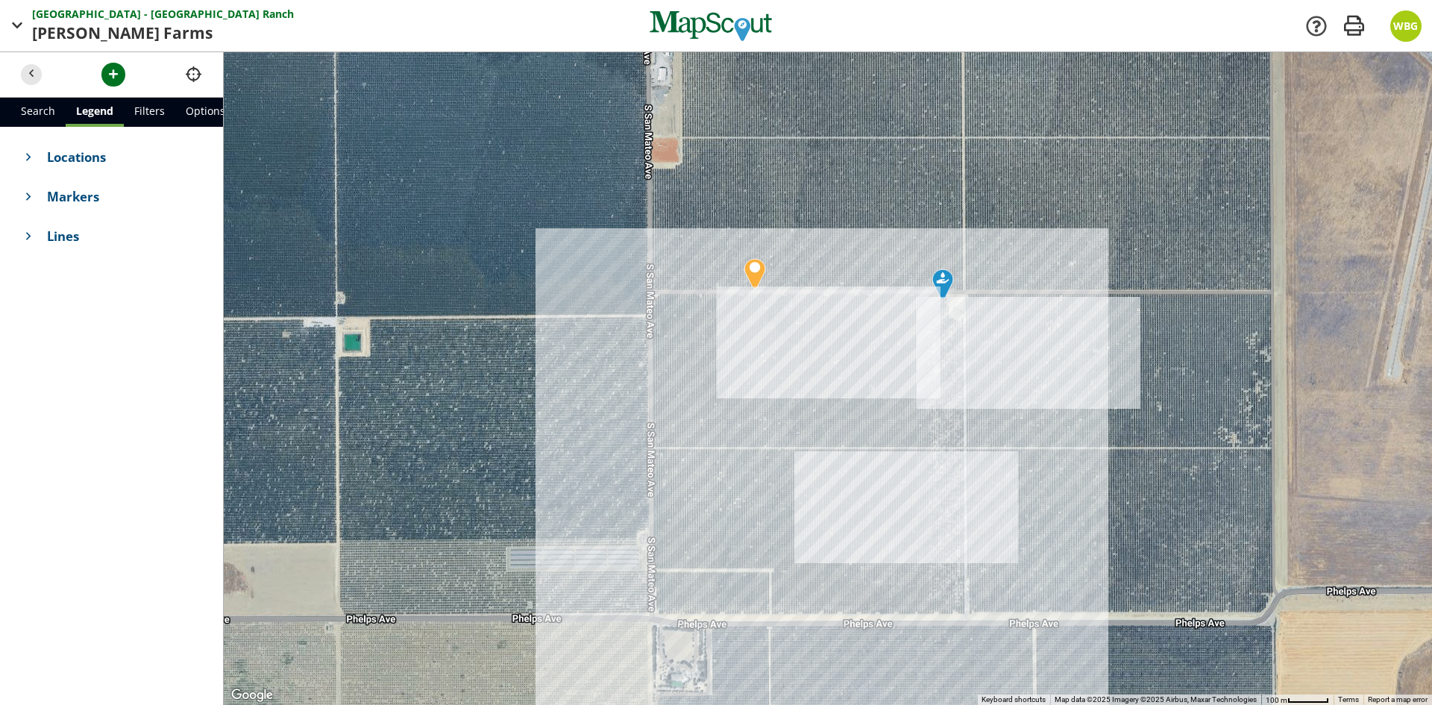
drag, startPoint x: 1026, startPoint y: 338, endPoint x: 1015, endPoint y: 381, distance: 44.5
click at [1015, 381] on div at bounding box center [828, 378] width 1208 height 653
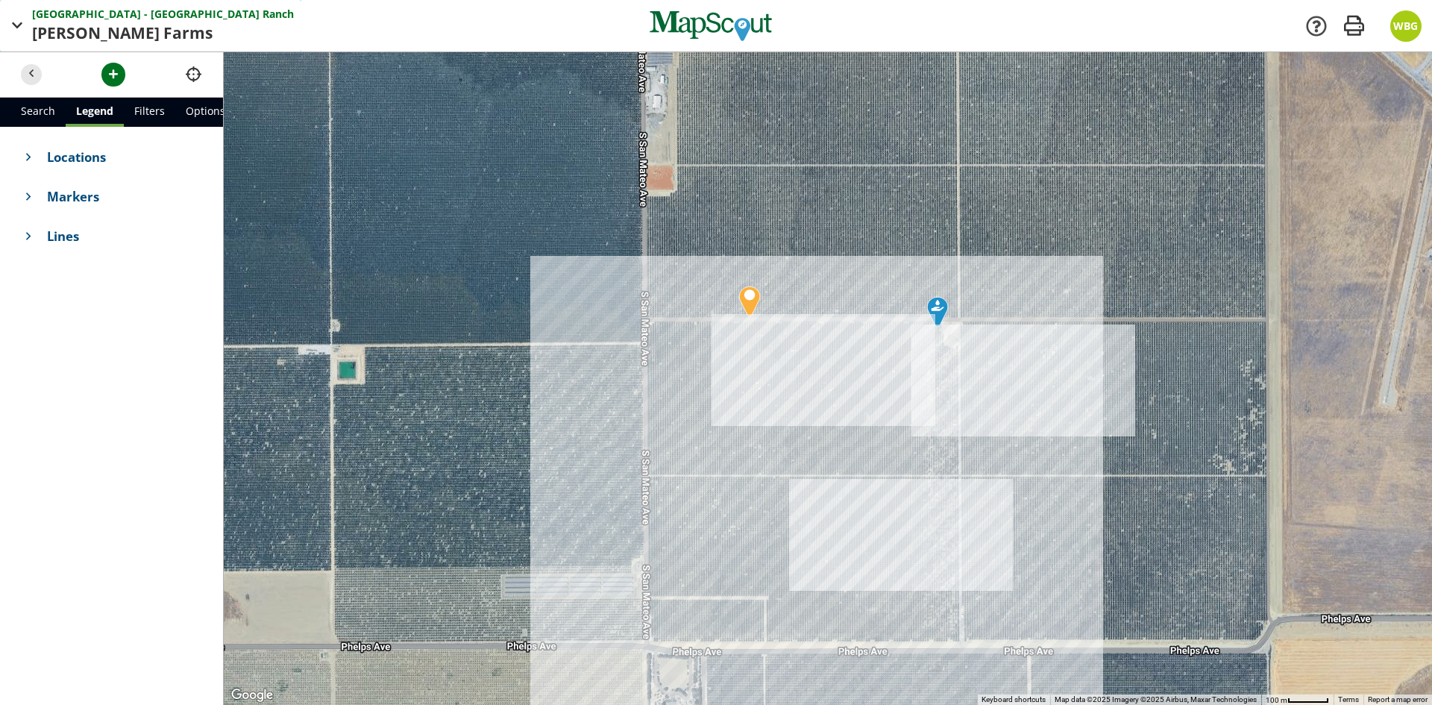
click at [113, 25] on span "[PERSON_NAME]" at bounding box center [97, 34] width 131 height 24
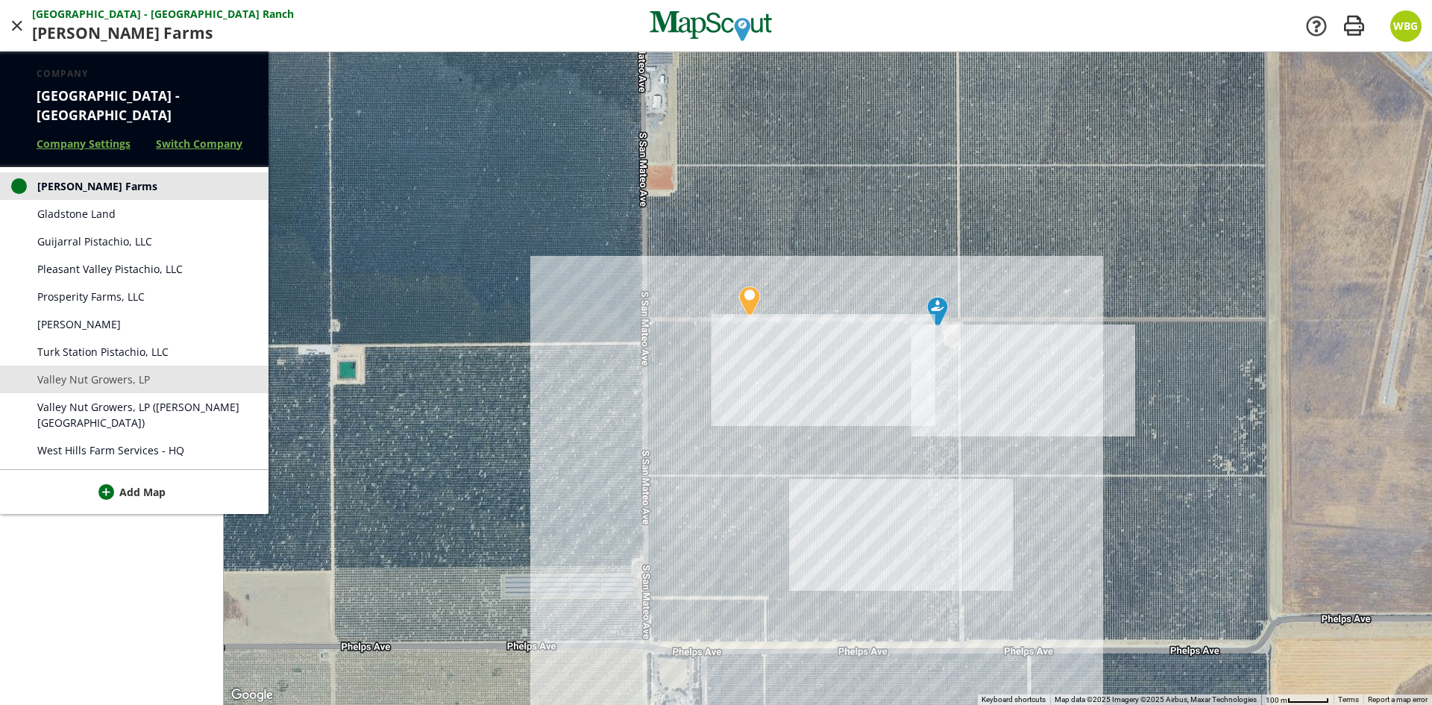
click at [124, 386] on span "Valley Nut Growers, LP" at bounding box center [93, 379] width 113 height 16
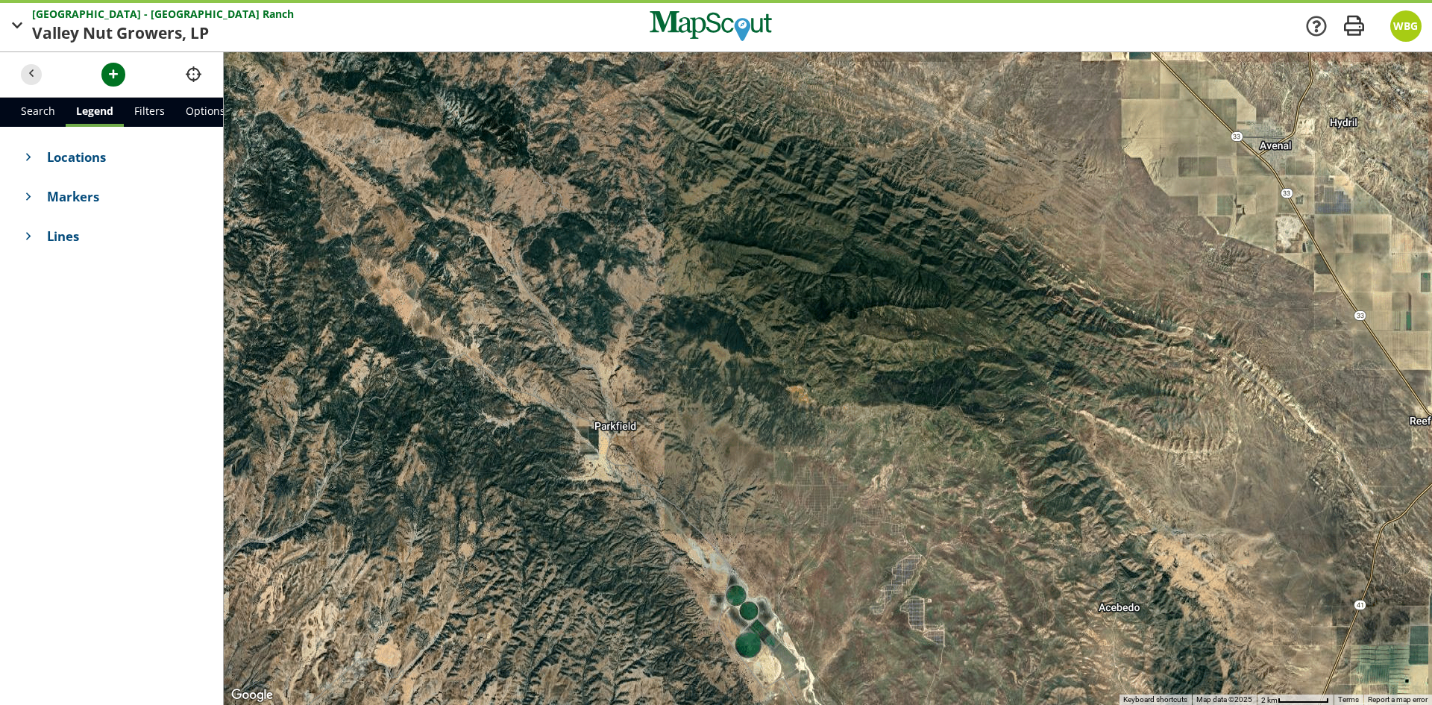
drag, startPoint x: 868, startPoint y: 228, endPoint x: 879, endPoint y: 496, distance: 268.1
click at [879, 495] on div at bounding box center [828, 378] width 1208 height 653
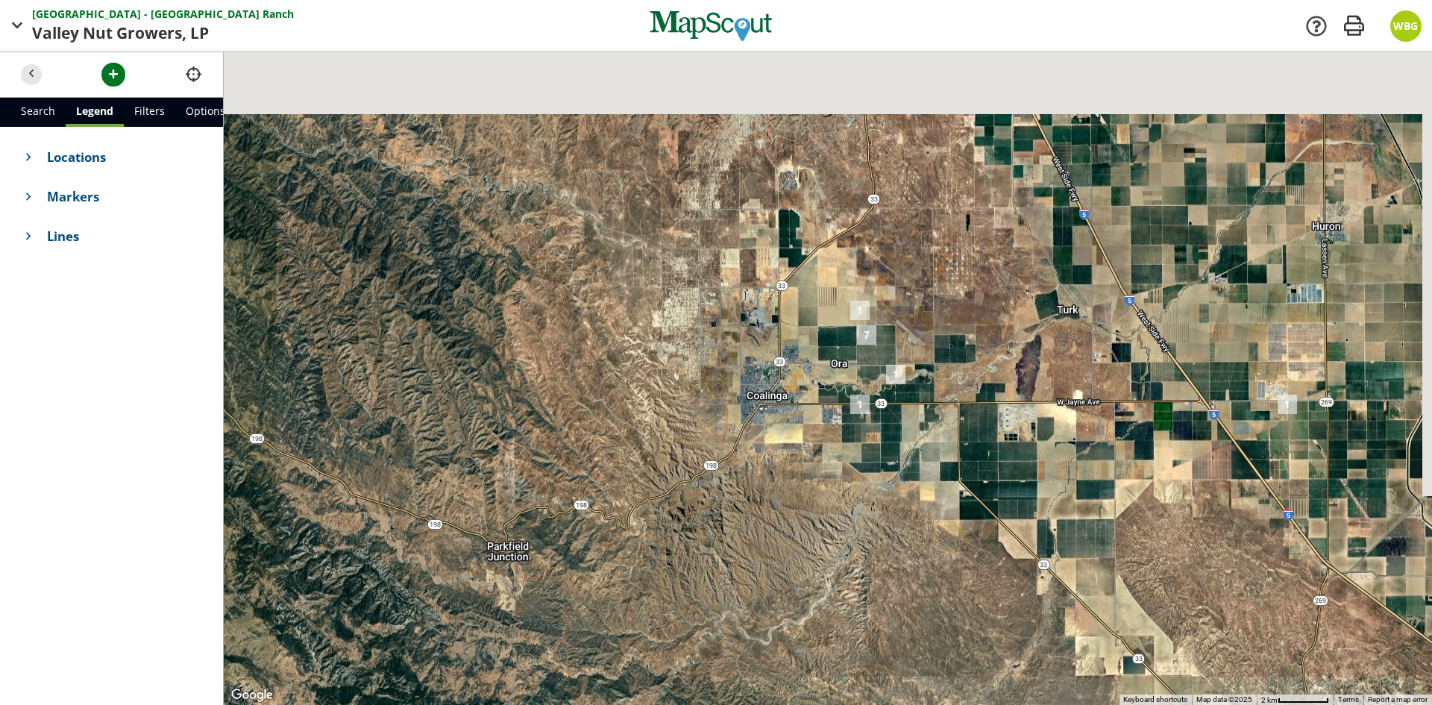
drag, startPoint x: 867, startPoint y: 257, endPoint x: 831, endPoint y: 392, distance: 139.0
click at [831, 392] on div at bounding box center [828, 378] width 1208 height 653
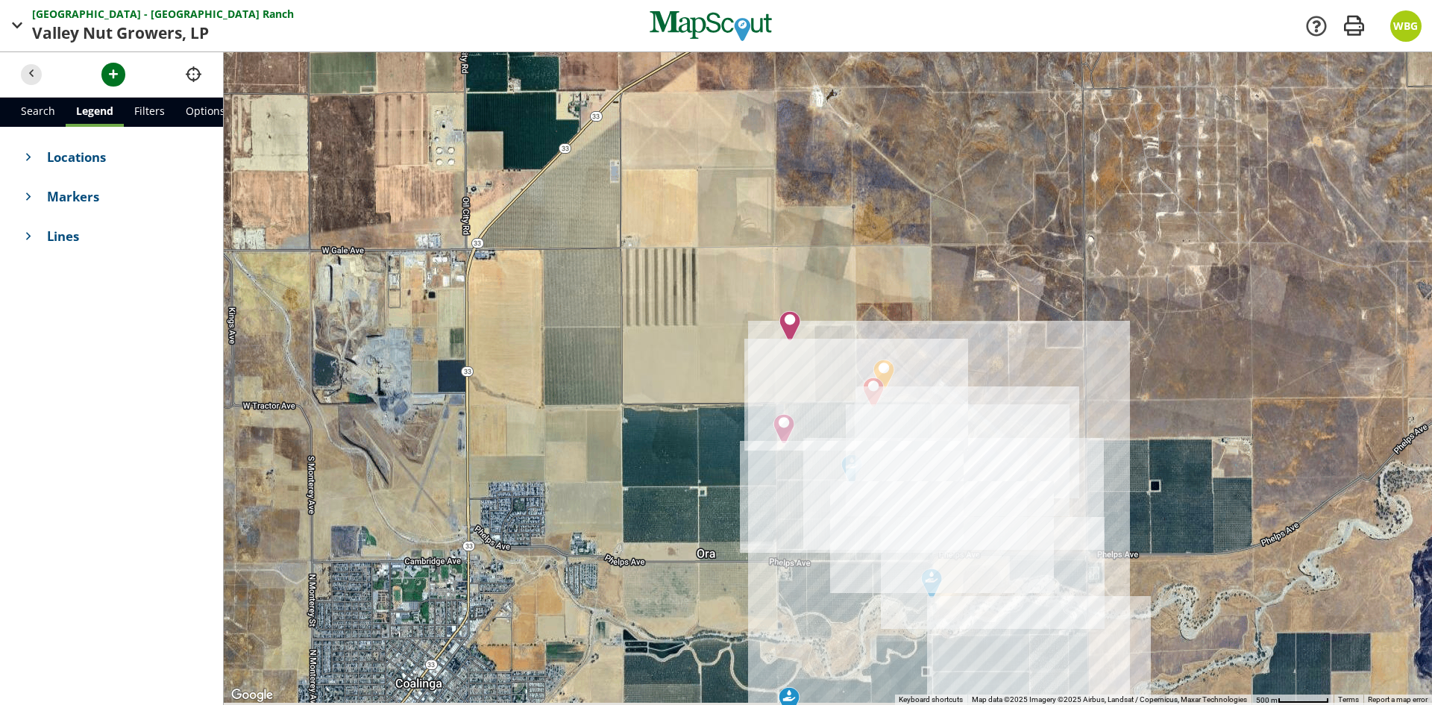
drag, startPoint x: 758, startPoint y: 560, endPoint x: 688, endPoint y: 495, distance: 95.0
click at [694, 509] on div at bounding box center [828, 378] width 1208 height 653
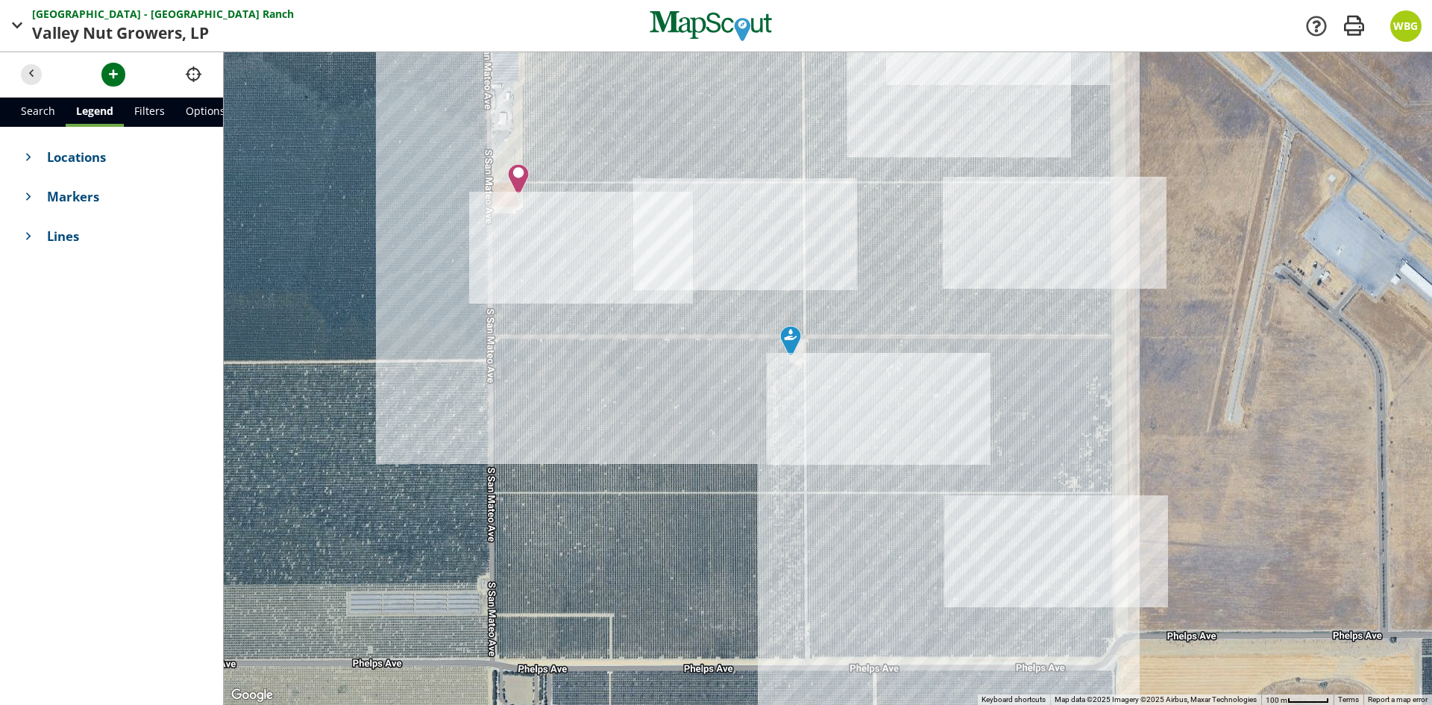
drag, startPoint x: 970, startPoint y: 321, endPoint x: 537, endPoint y: 547, distance: 487.8
click at [537, 547] on div at bounding box center [828, 378] width 1208 height 653
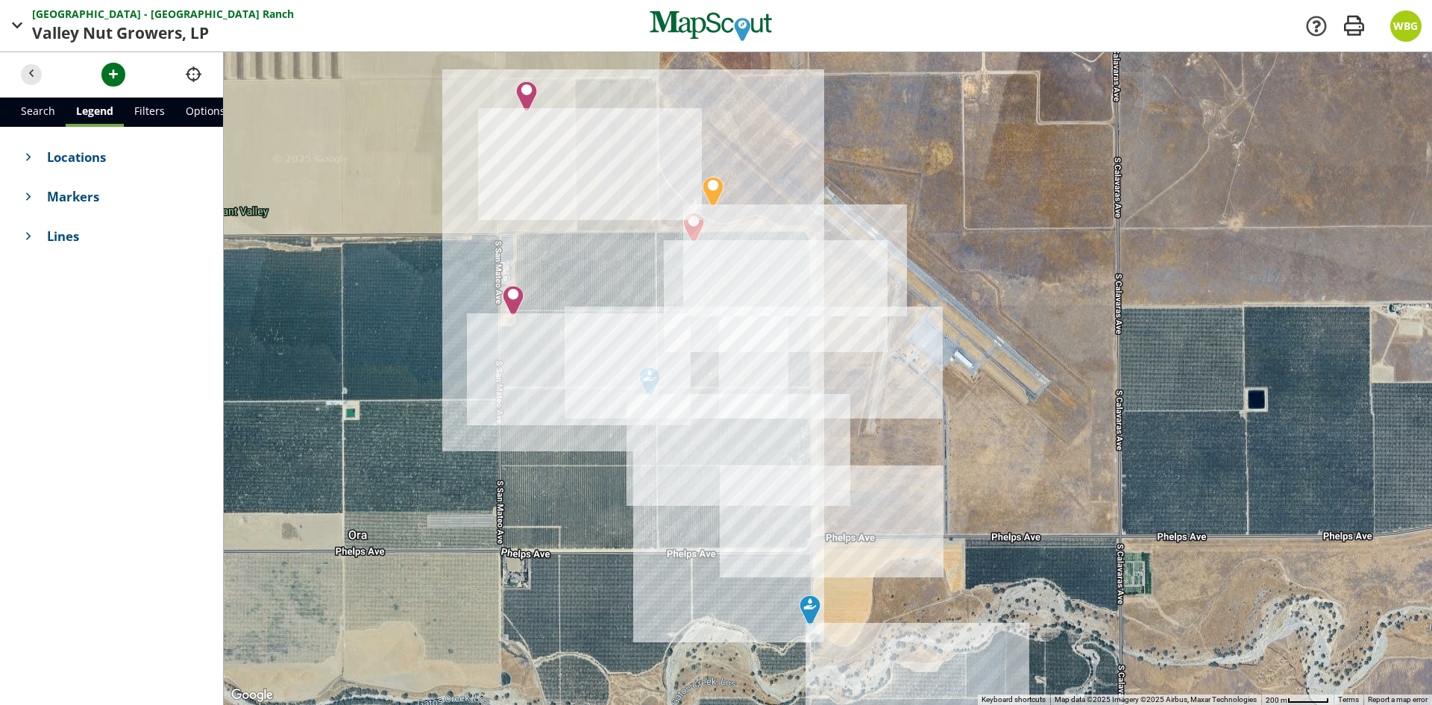
drag, startPoint x: 850, startPoint y: 512, endPoint x: 867, endPoint y: 465, distance: 49.1
click at [867, 465] on div at bounding box center [828, 378] width 1208 height 653
click at [101, 27] on span "Valley Nut Growers," at bounding box center [111, 34] width 158 height 24
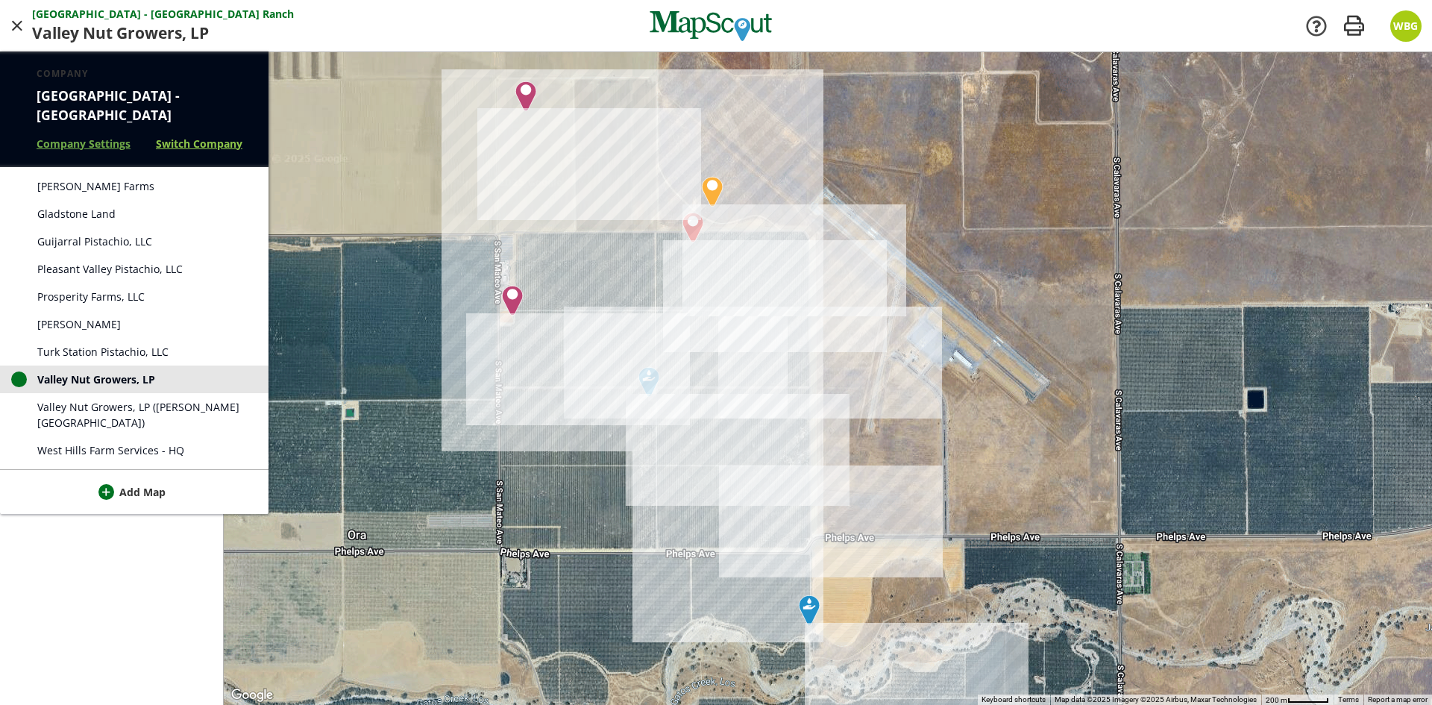
click at [175, 143] on link "Switch Company" at bounding box center [199, 144] width 87 height 16
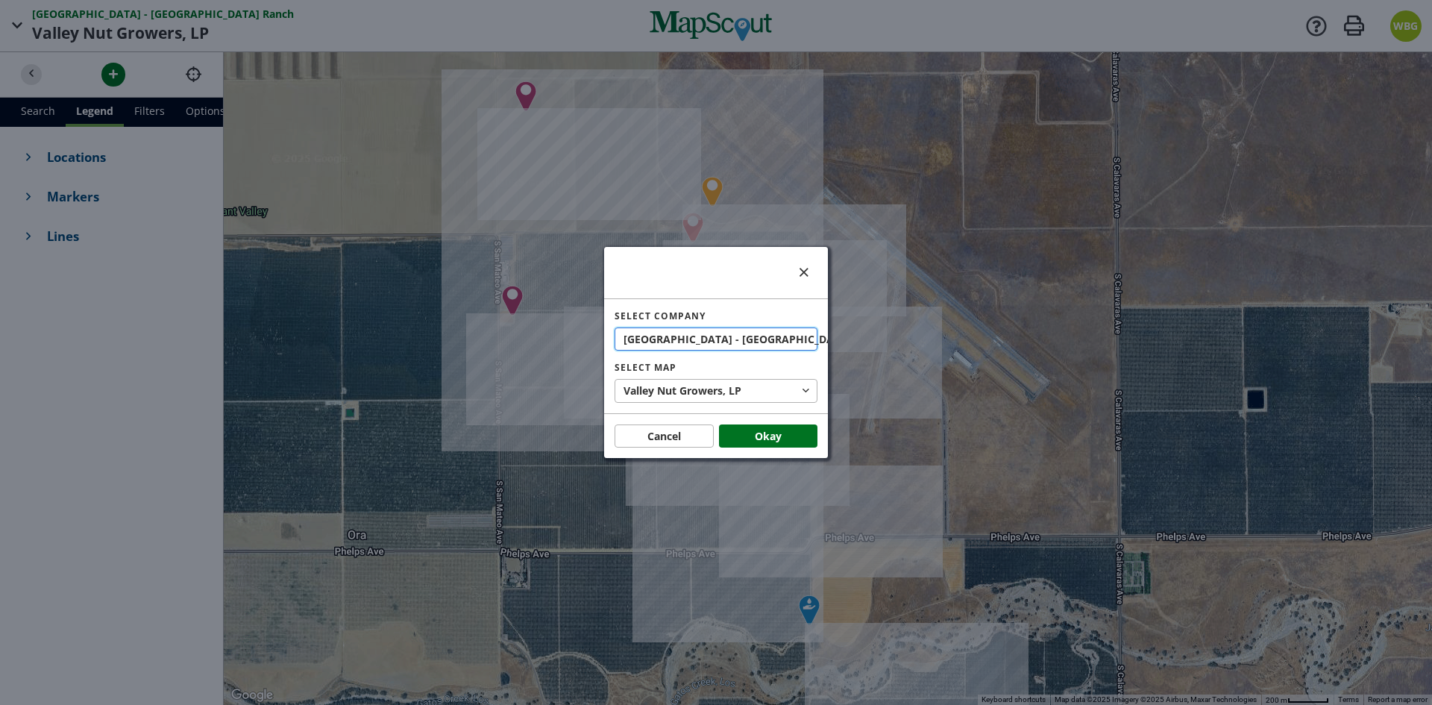
click at [700, 338] on span "[GEOGRAPHIC_DATA] - [GEOGRAPHIC_DATA]" at bounding box center [739, 339] width 230 height 16
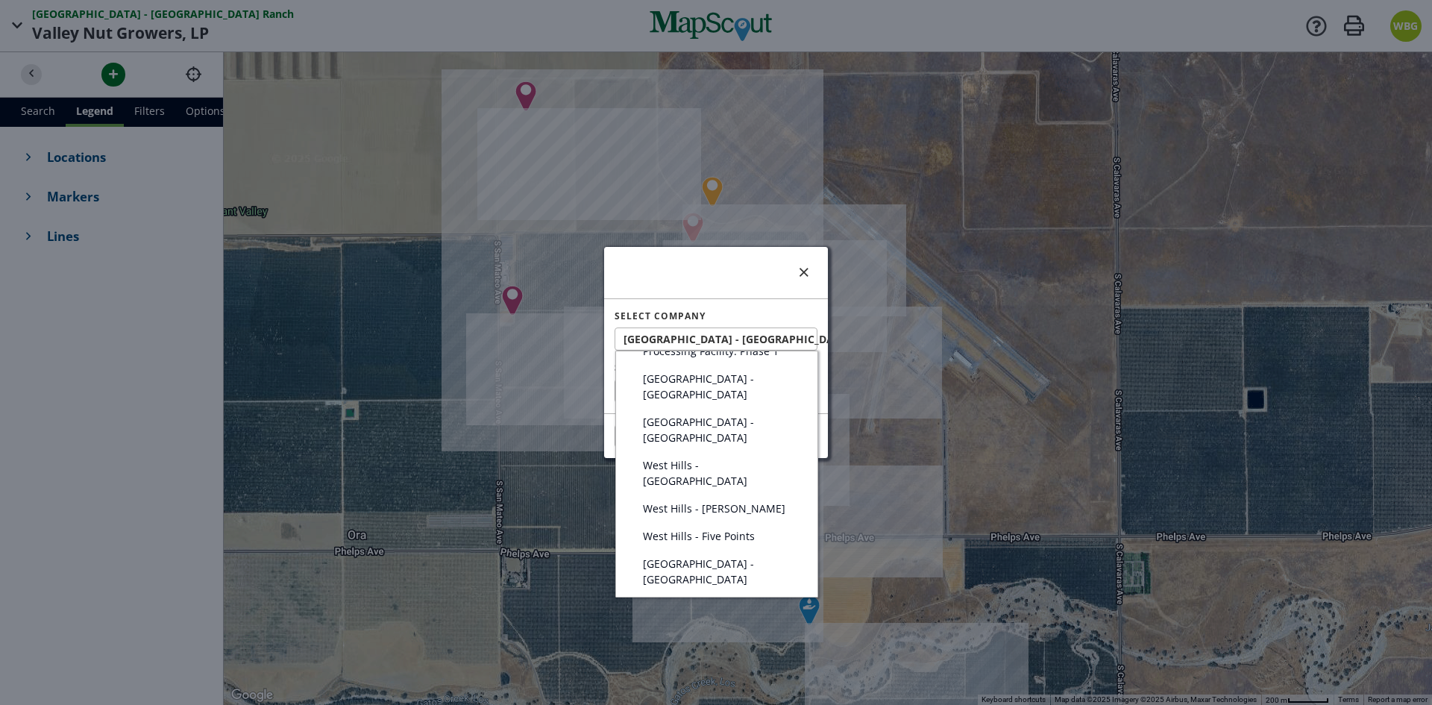
scroll to position [149, 0]
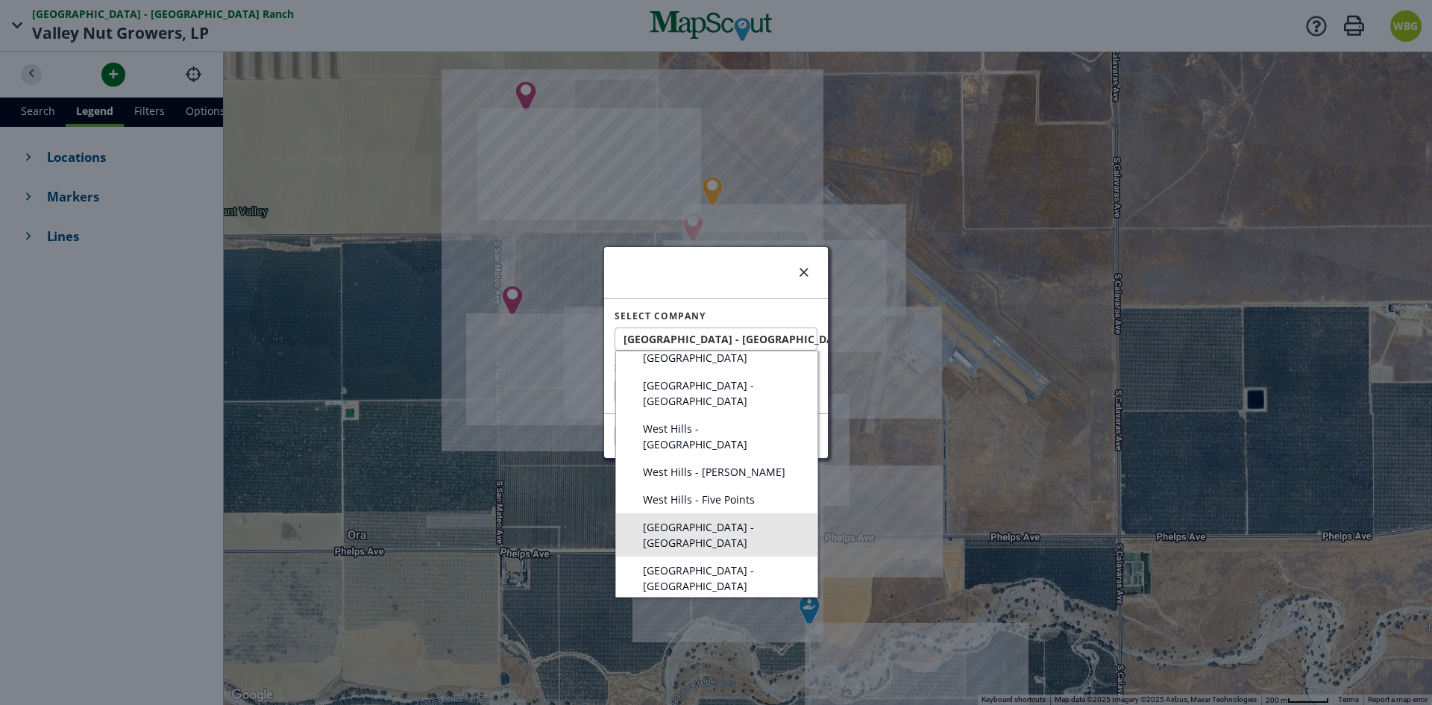
click at [747, 513] on link "[GEOGRAPHIC_DATA] - [GEOGRAPHIC_DATA]" at bounding box center [716, 534] width 201 height 43
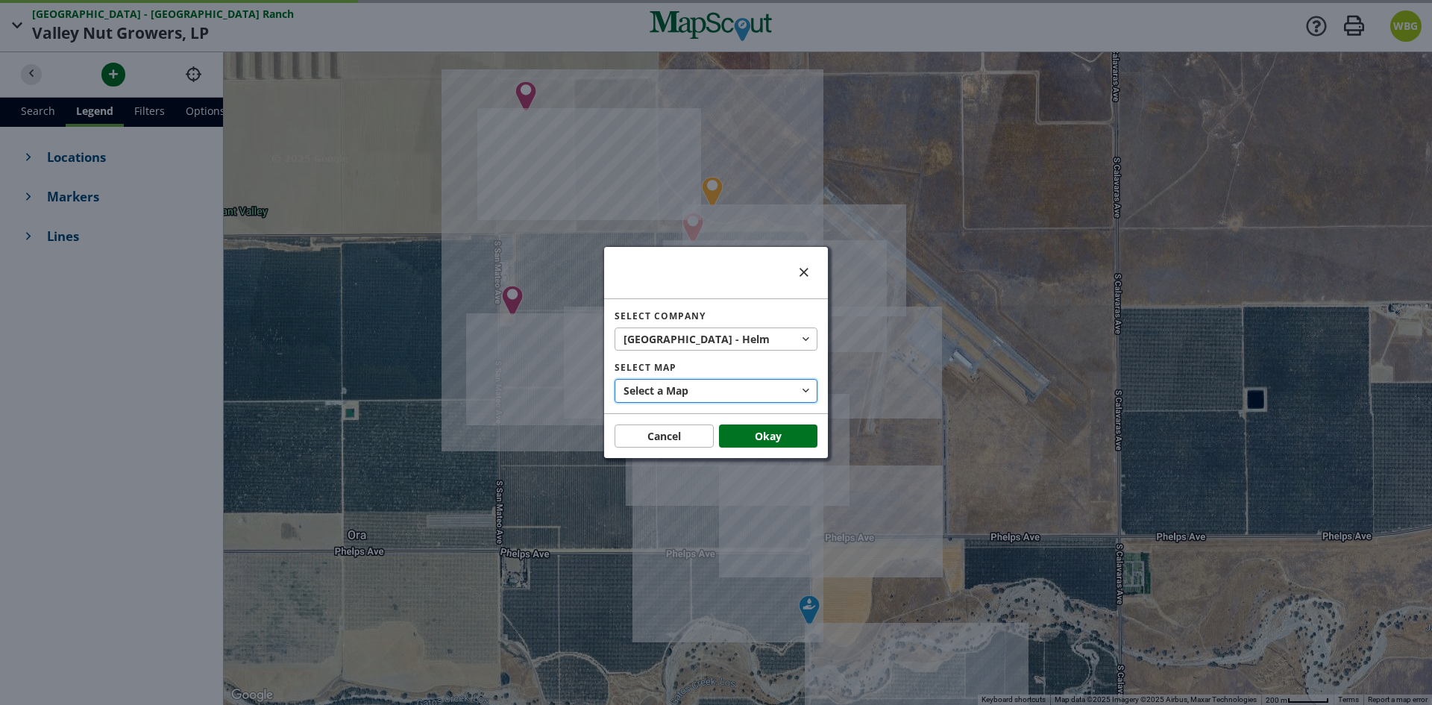
click at [724, 389] on button "Select a Map" at bounding box center [716, 391] width 203 height 24
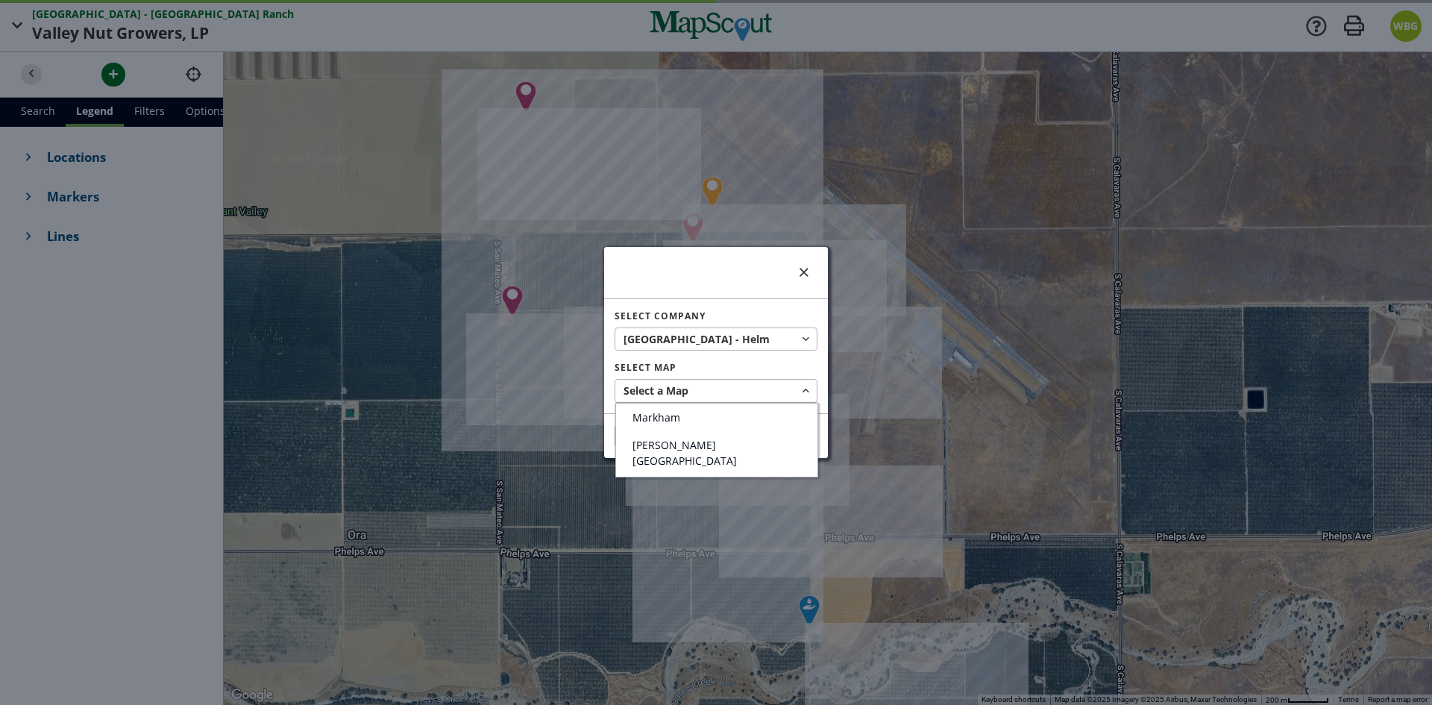
click at [729, 336] on div at bounding box center [716, 352] width 1432 height 705
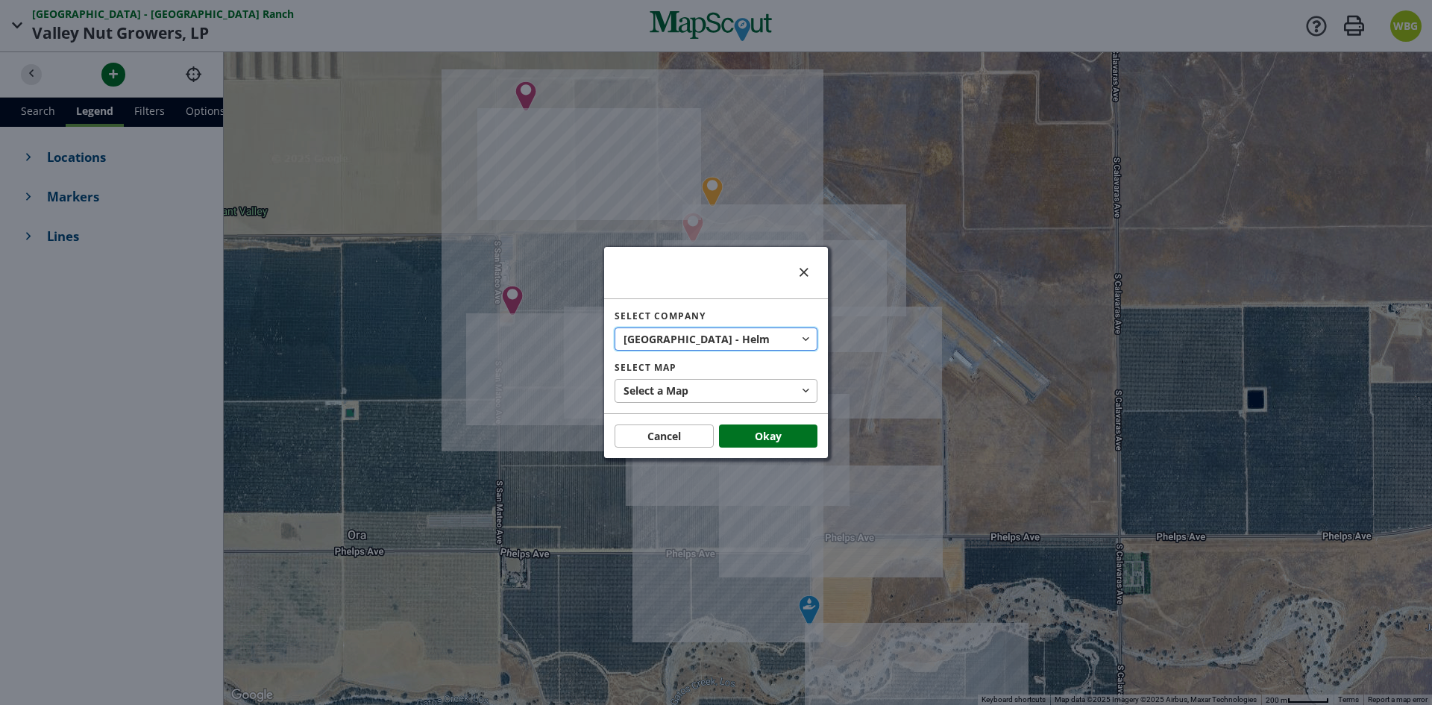
click at [734, 336] on button "West Hills - [PERSON_NAME][GEOGRAPHIC_DATA]" at bounding box center [716, 339] width 203 height 24
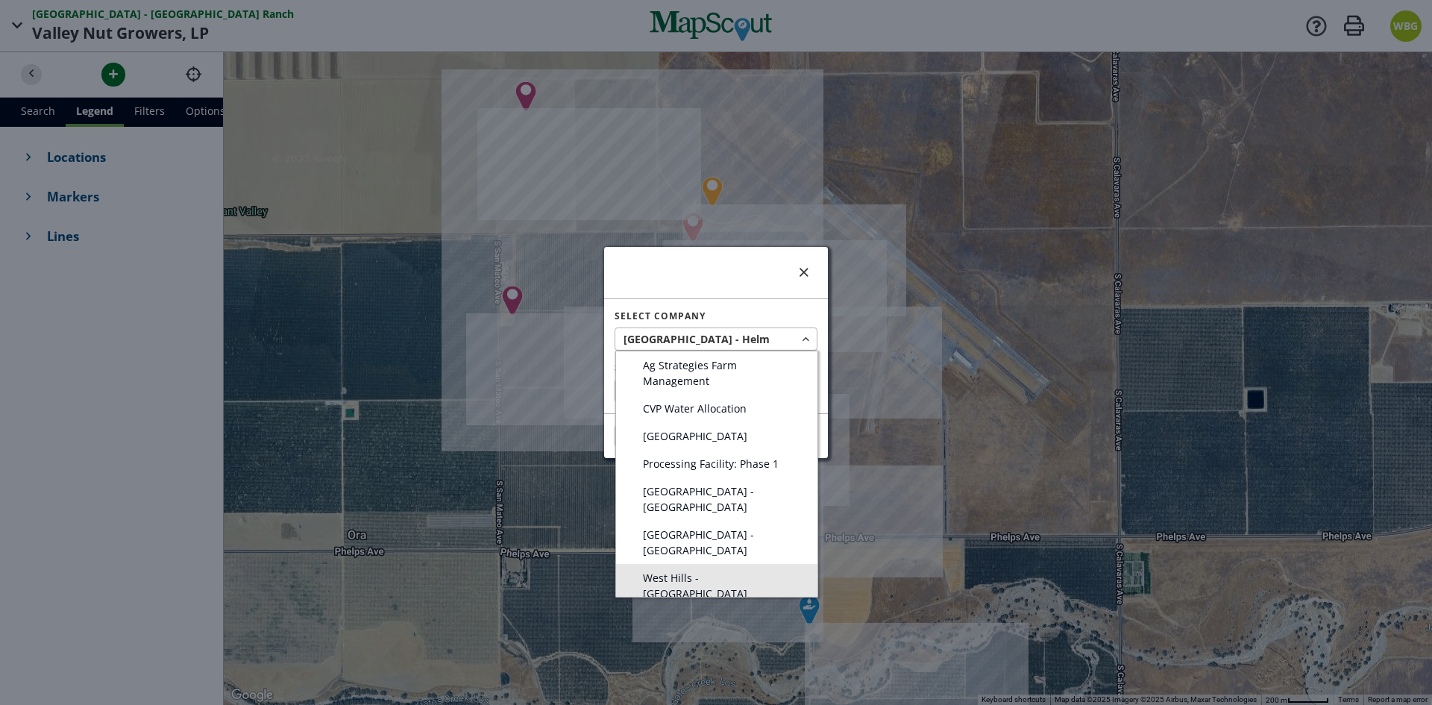
click at [740, 570] on span "West Hills - [GEOGRAPHIC_DATA]" at bounding box center [722, 585] width 158 height 31
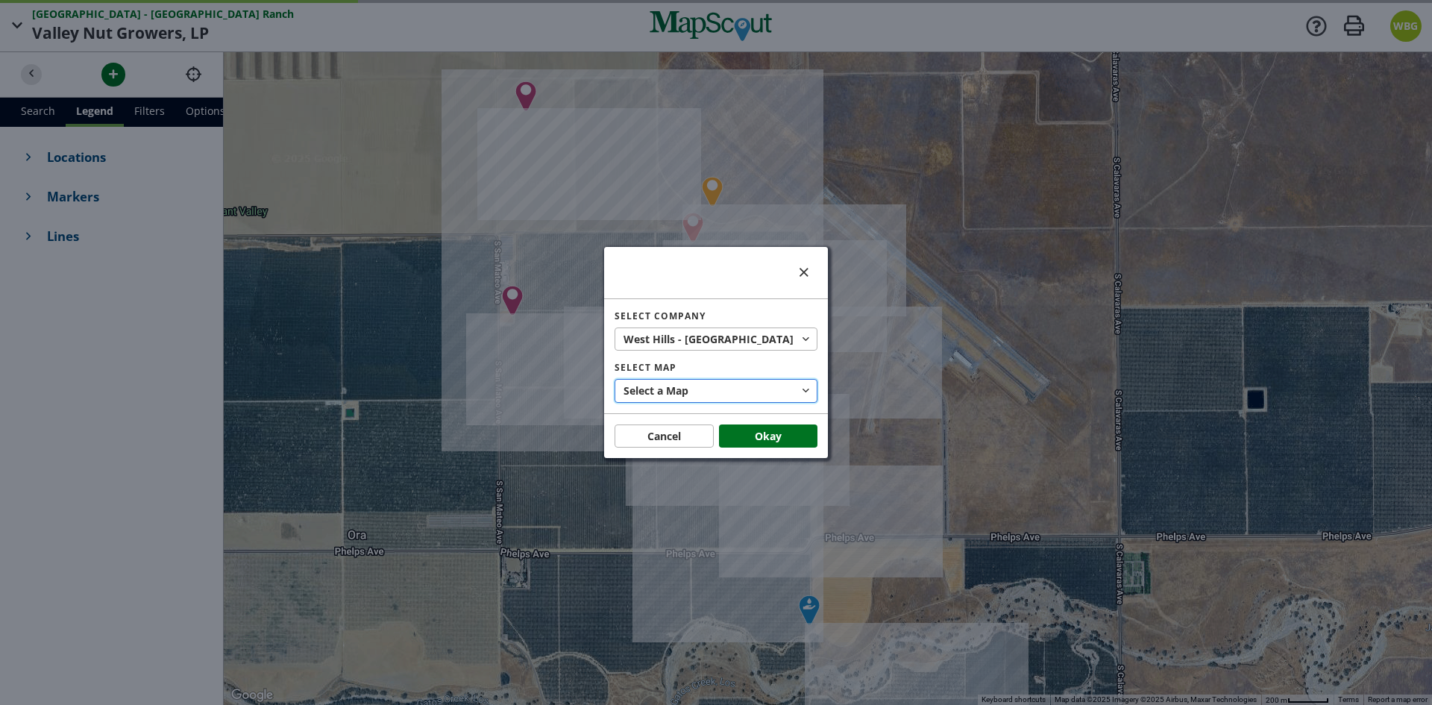
click at [725, 389] on button "Select a Map" at bounding box center [716, 391] width 203 height 24
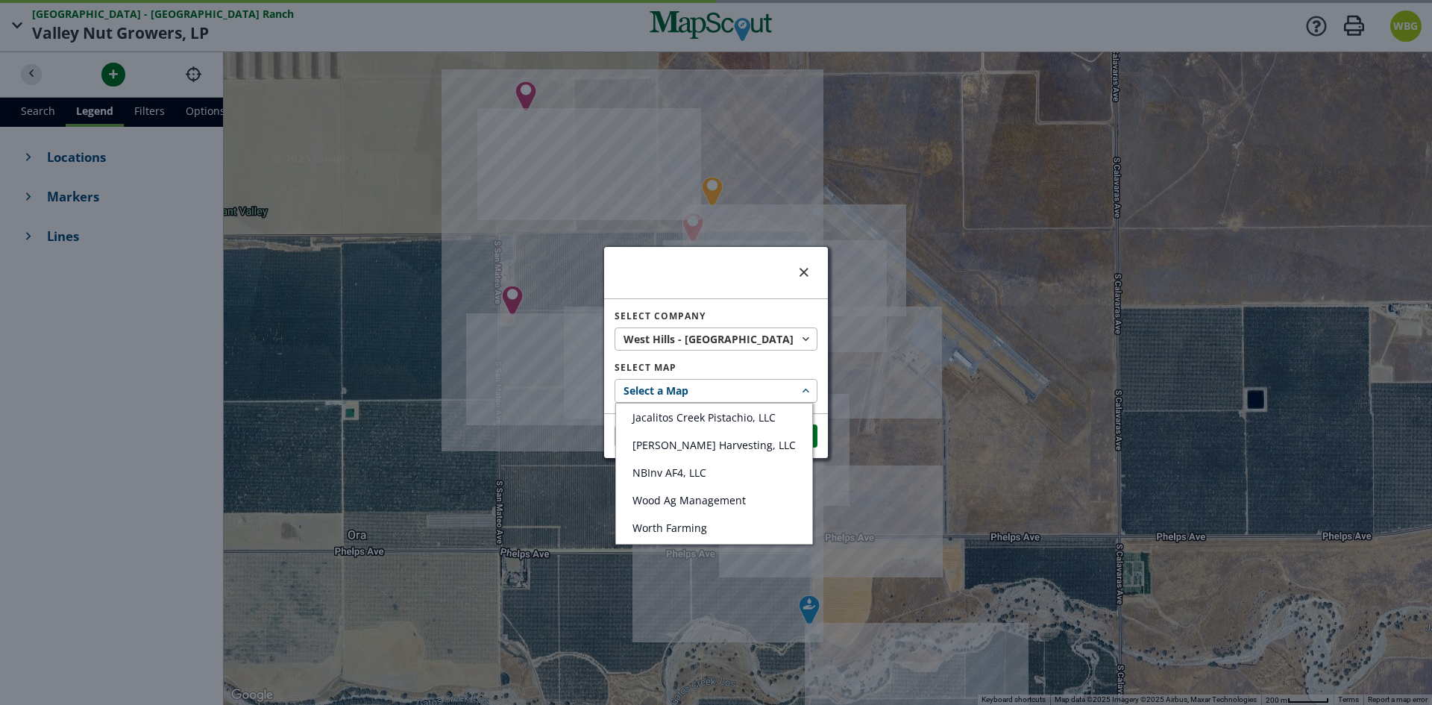
click at [725, 389] on div at bounding box center [716, 352] width 1432 height 705
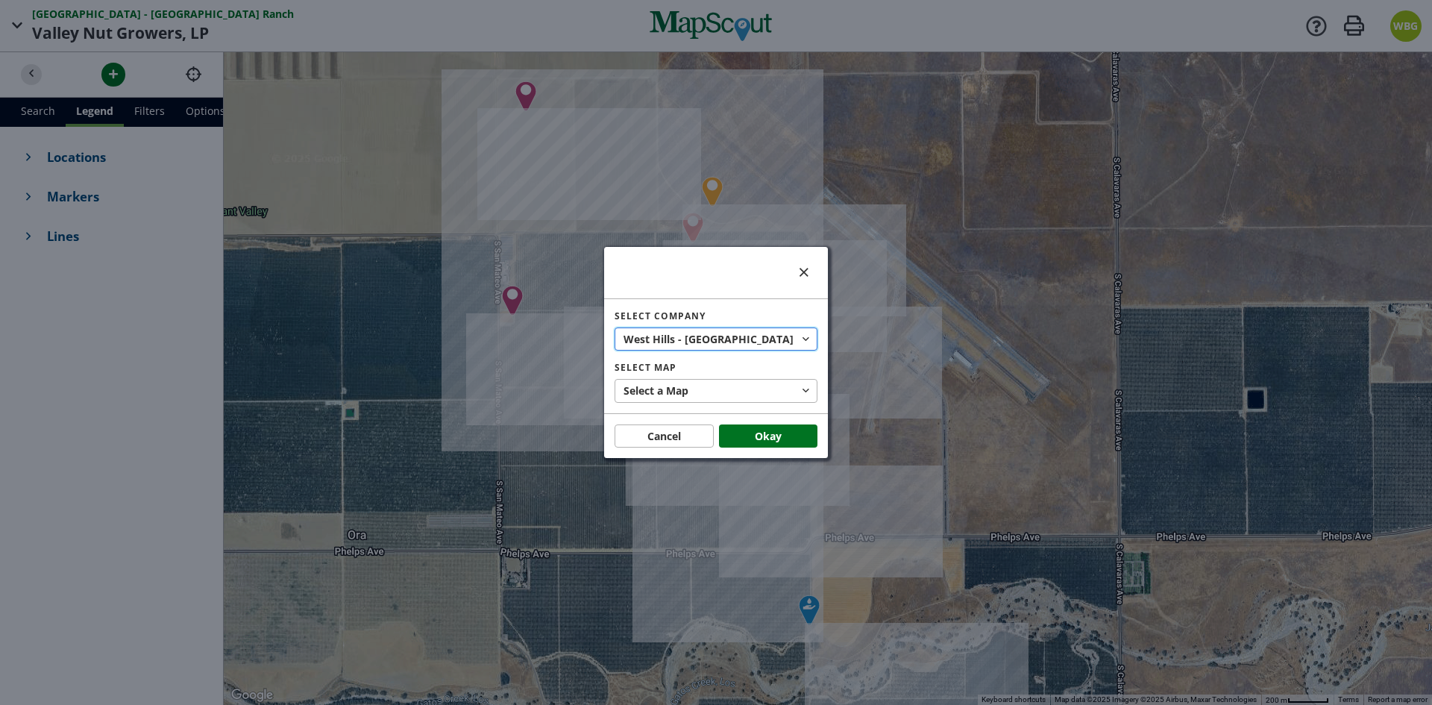
click at [700, 333] on span "West Hills - [GEOGRAPHIC_DATA]" at bounding box center [710, 339] width 173 height 16
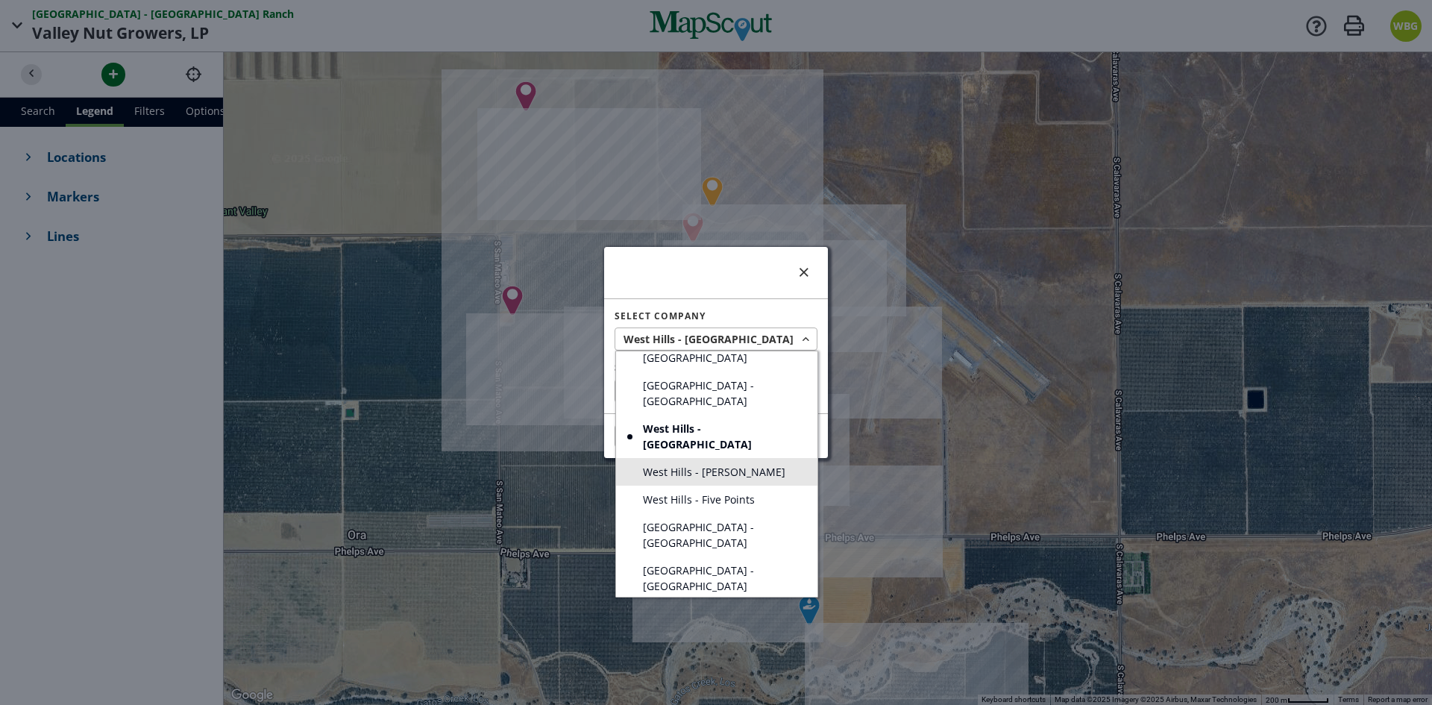
click at [724, 464] on span "West Hills - [PERSON_NAME]" at bounding box center [714, 472] width 142 height 16
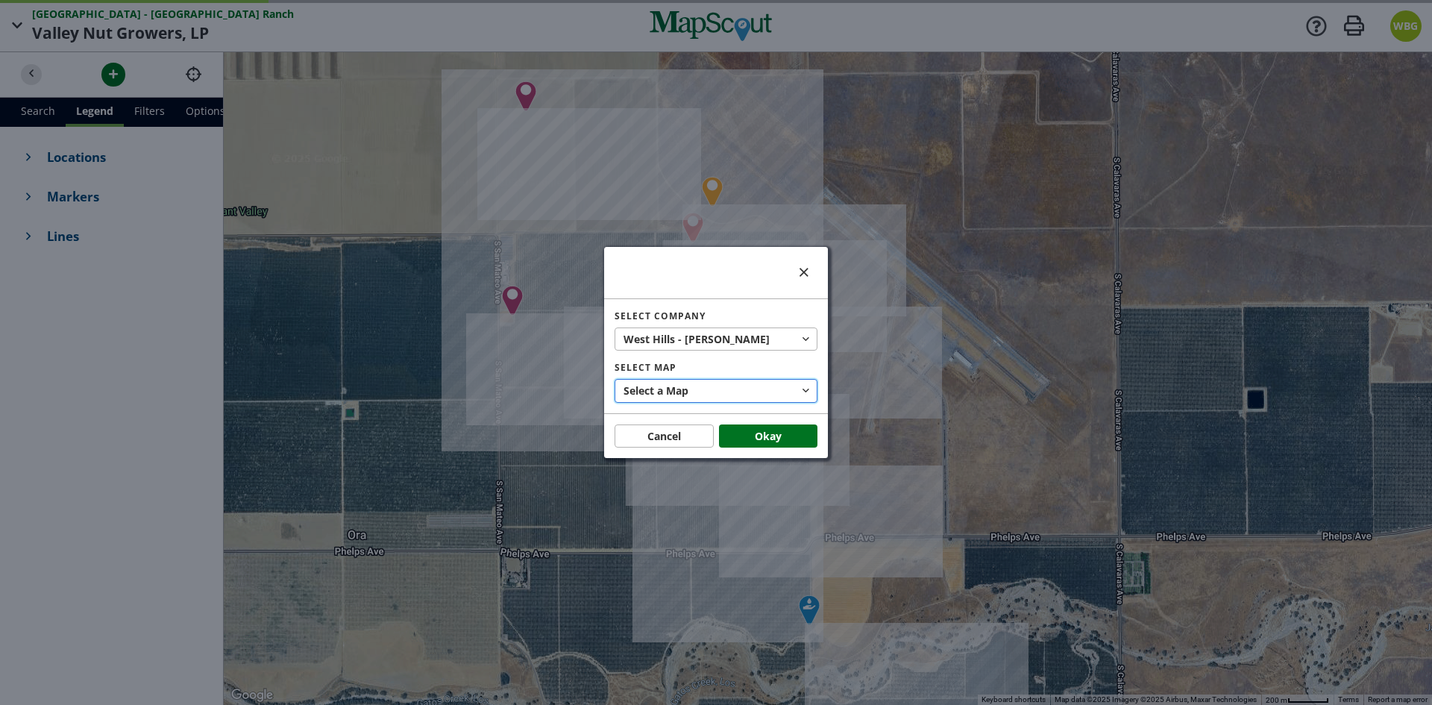
click at [726, 387] on button "Select a Map" at bounding box center [716, 391] width 203 height 24
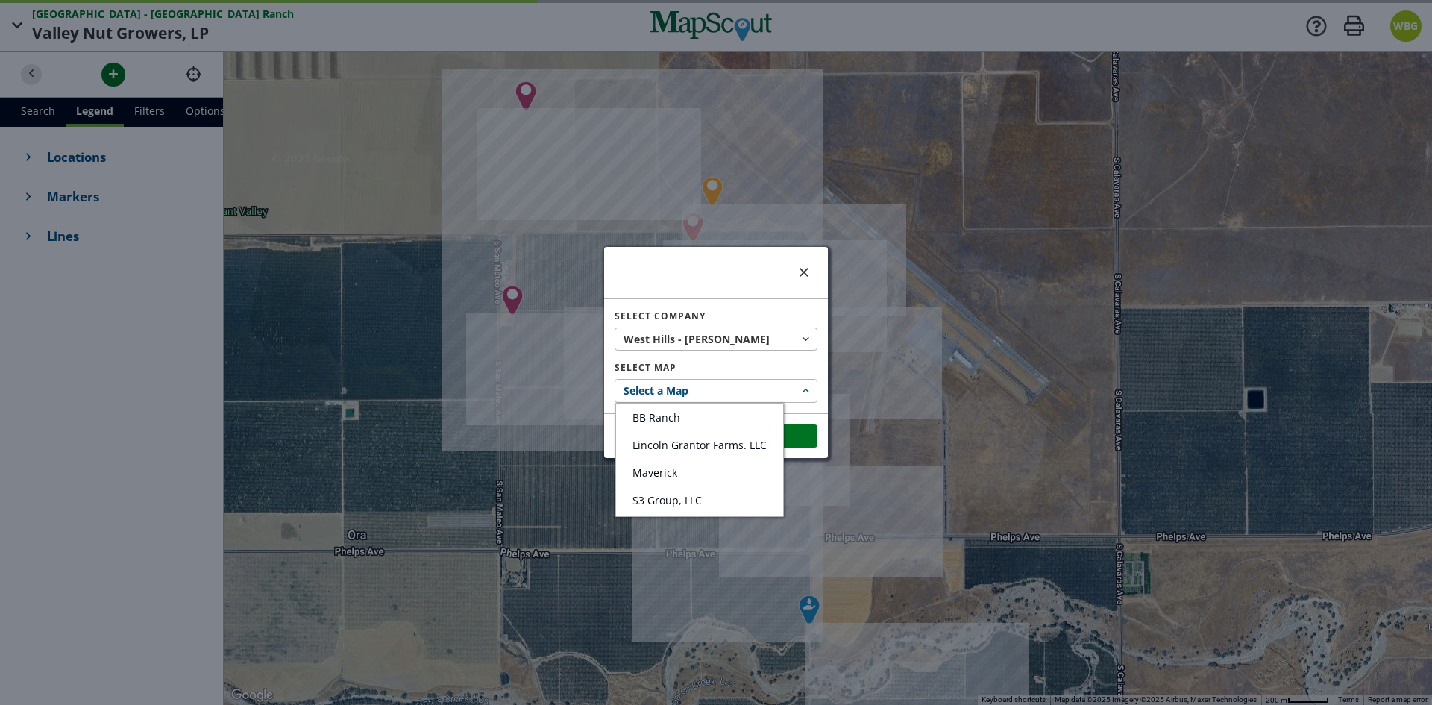
click at [726, 387] on div at bounding box center [716, 352] width 1432 height 705
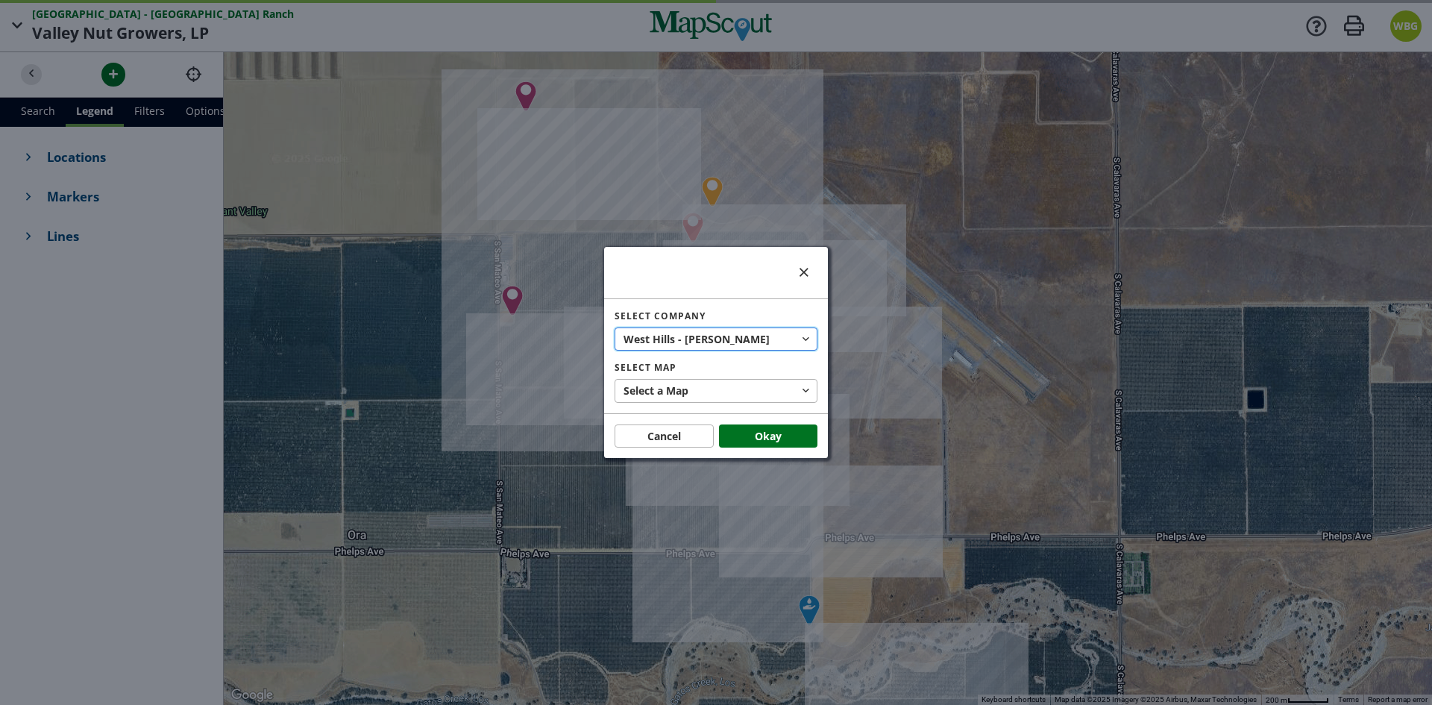
click at [726, 346] on span "West Hills - [PERSON_NAME]" at bounding box center [698, 339] width 149 height 16
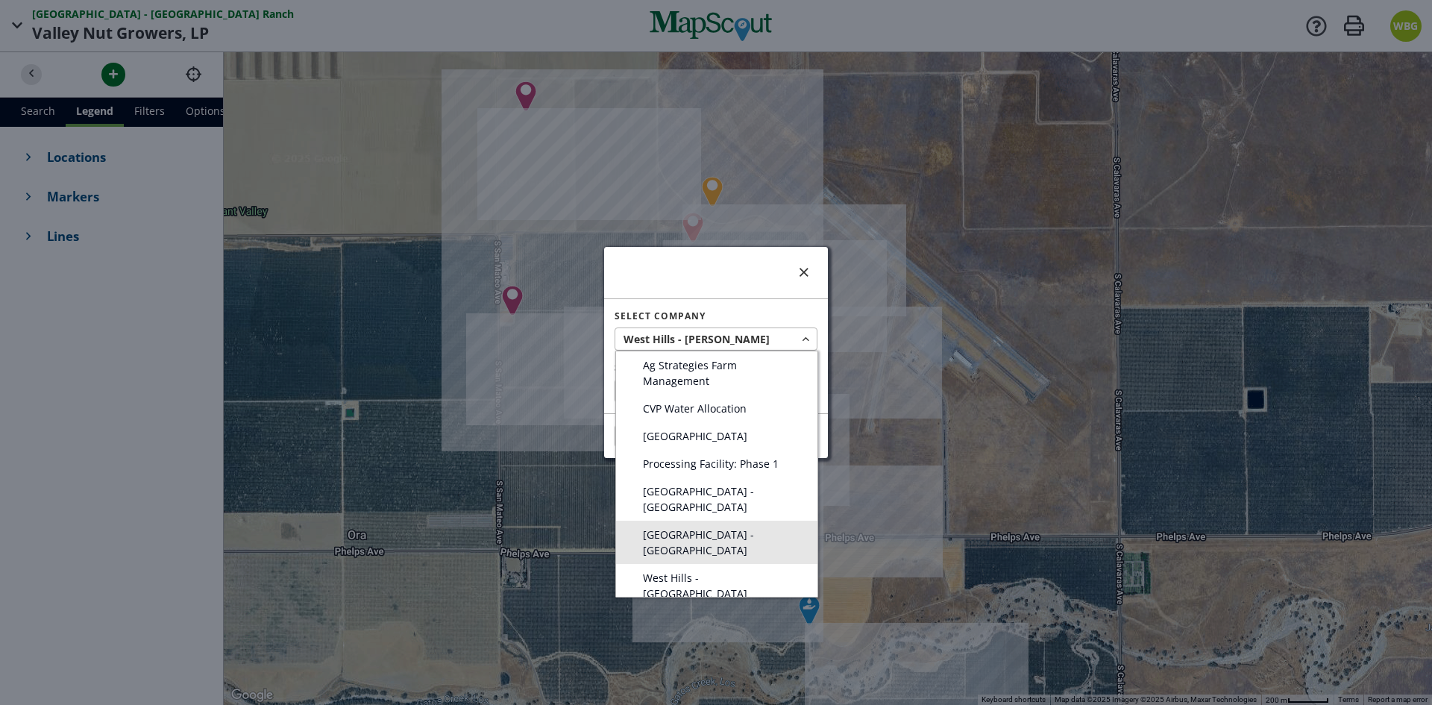
click at [744, 527] on span "[GEOGRAPHIC_DATA] - [GEOGRAPHIC_DATA]" at bounding box center [722, 542] width 158 height 31
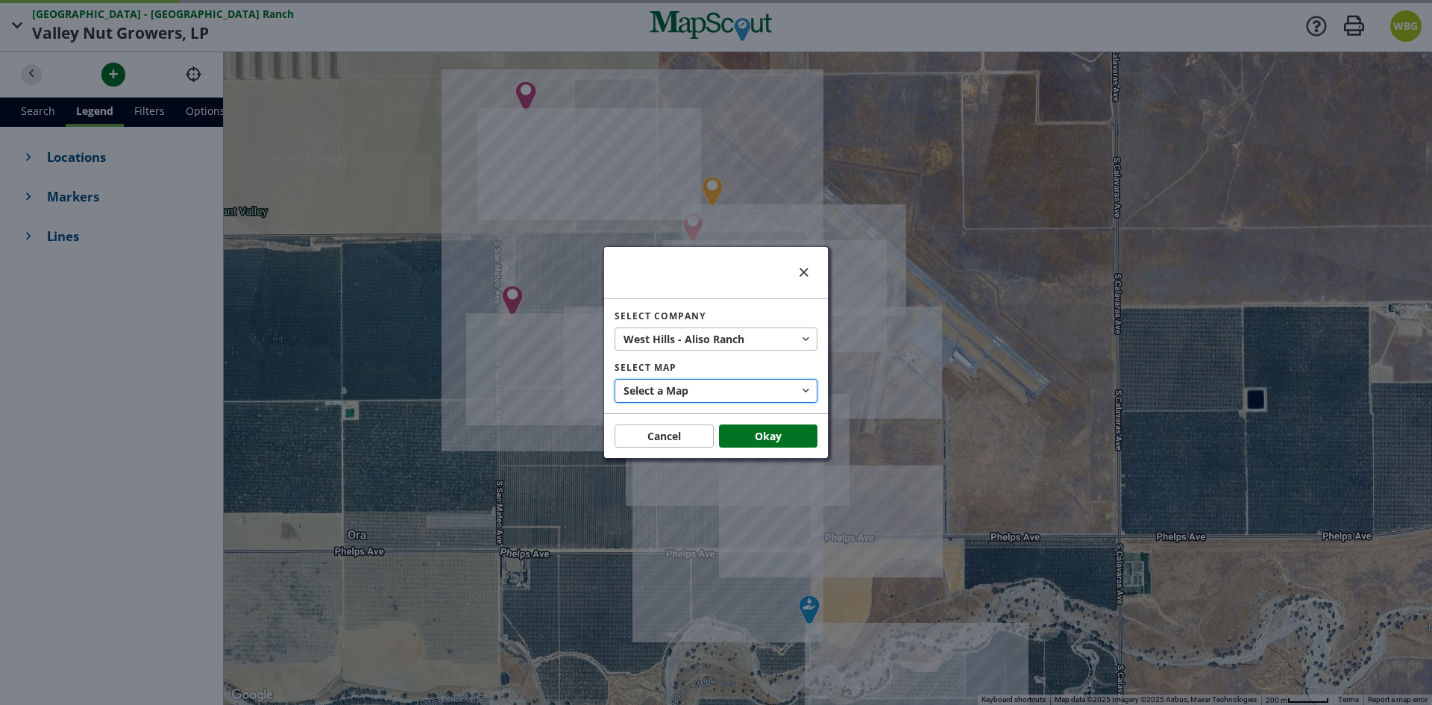
click at [730, 395] on button "Select a Map" at bounding box center [716, 391] width 203 height 24
click at [730, 395] on div at bounding box center [716, 352] width 1432 height 705
click at [728, 338] on span "Ranch" at bounding box center [728, 339] width 31 height 16
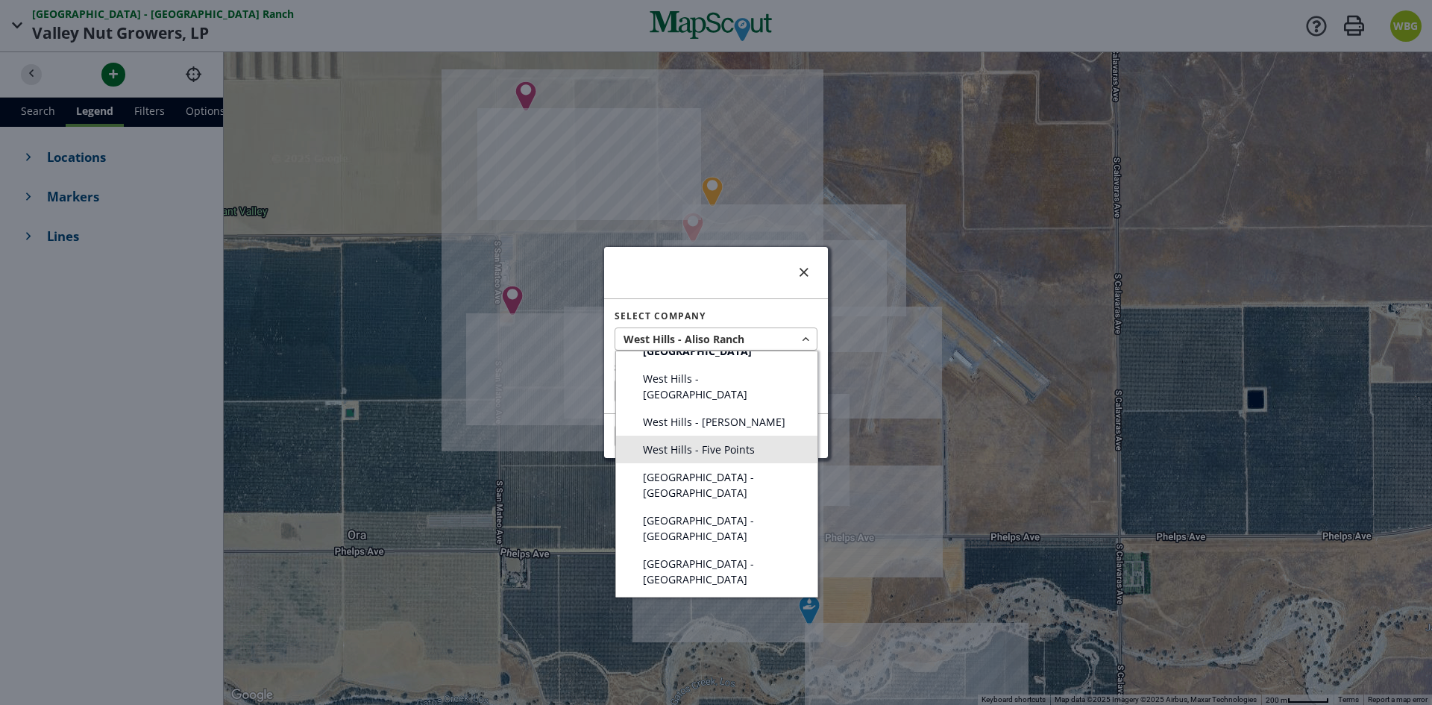
scroll to position [224, 0]
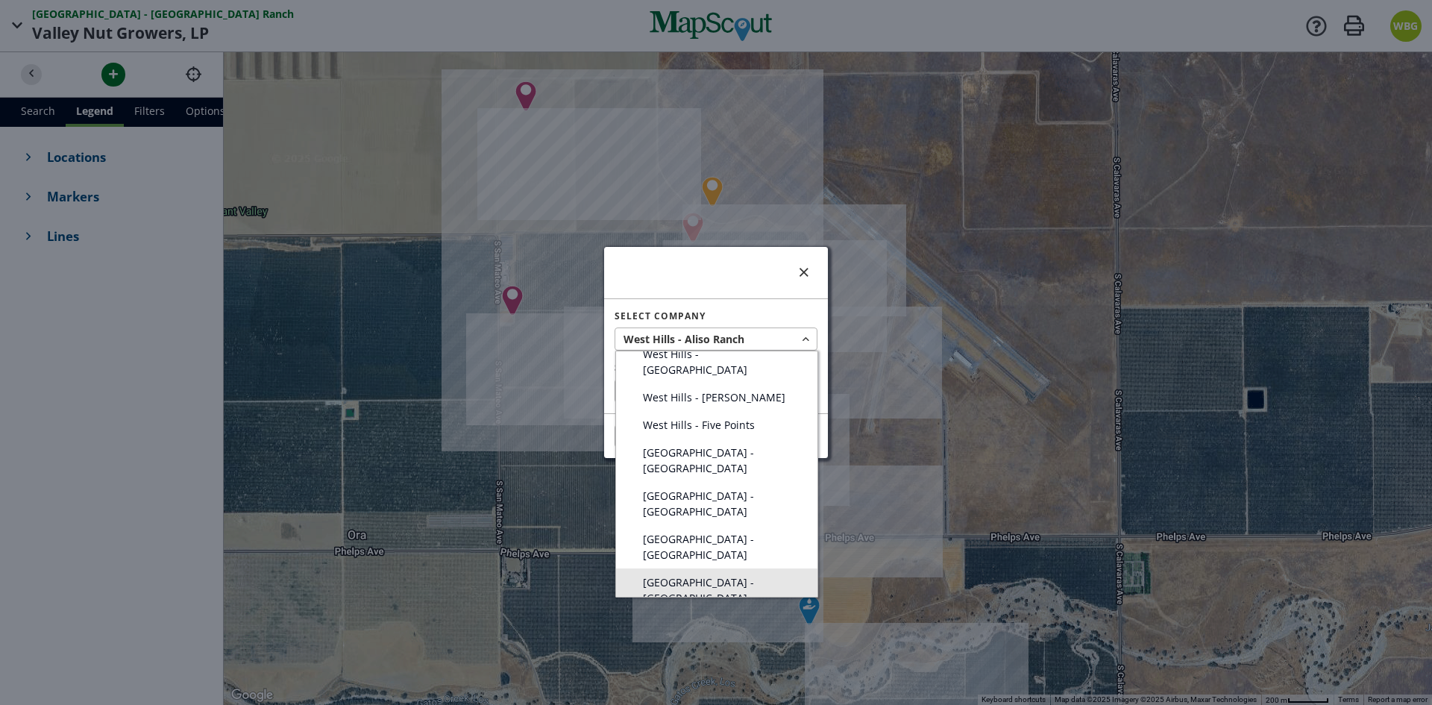
click at [732, 574] on span "[GEOGRAPHIC_DATA] - [GEOGRAPHIC_DATA]" at bounding box center [722, 589] width 158 height 31
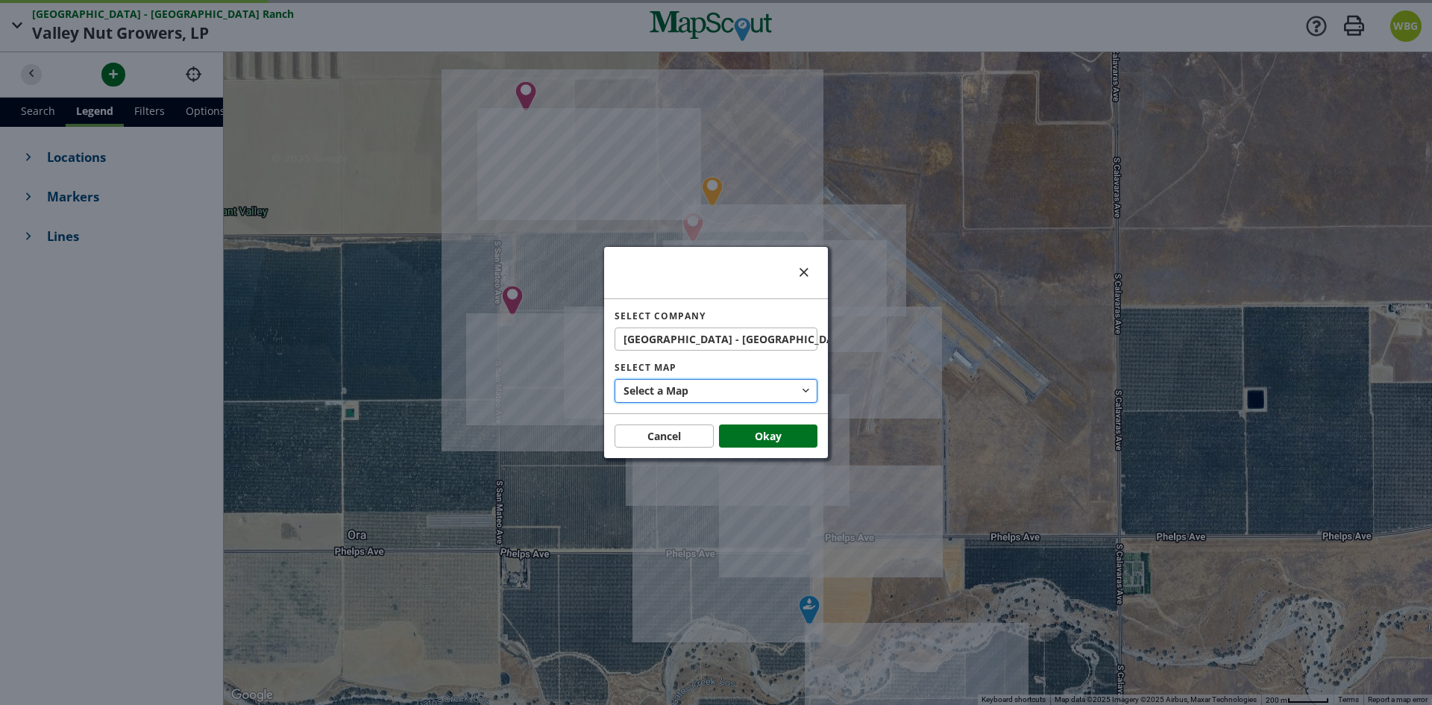
click at [727, 390] on button "Select a Map" at bounding box center [716, 391] width 203 height 24
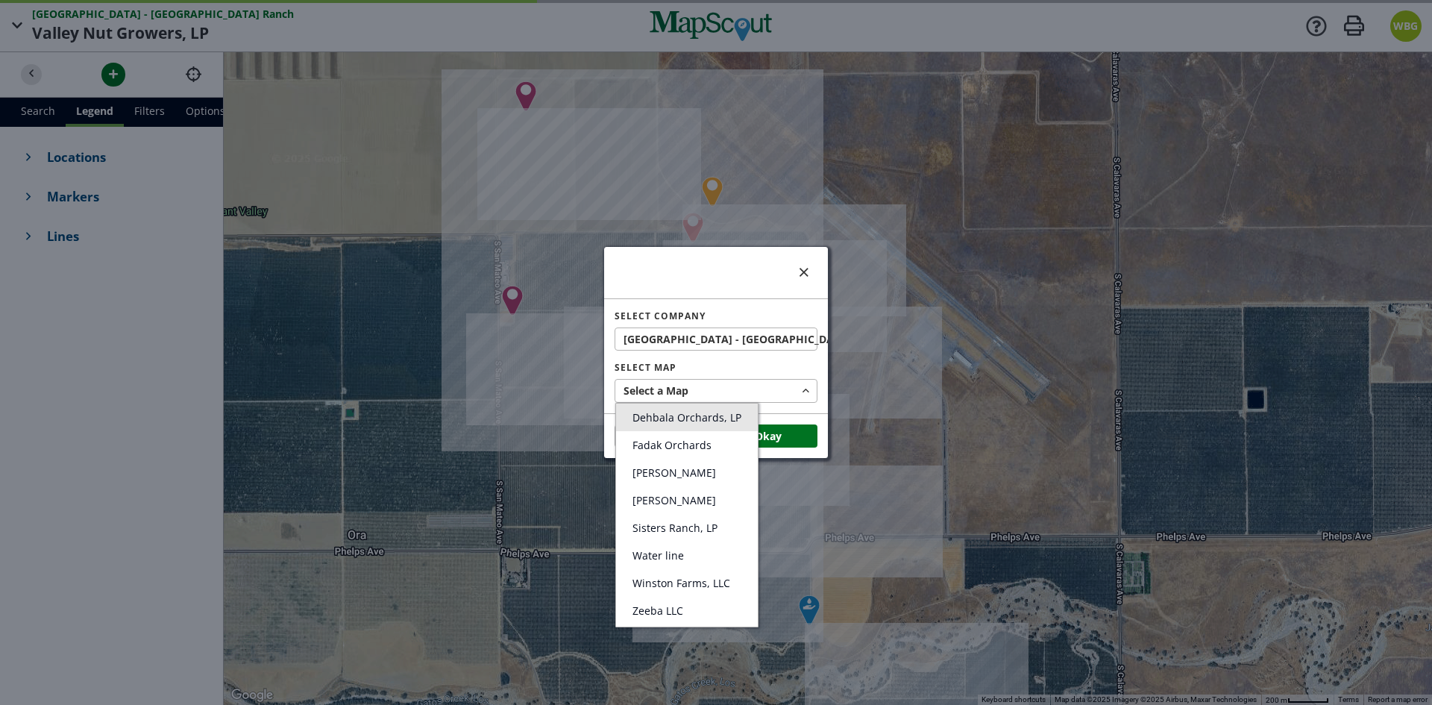
click at [721, 418] on span "Dehbala Orchards, LP" at bounding box center [687, 417] width 109 height 14
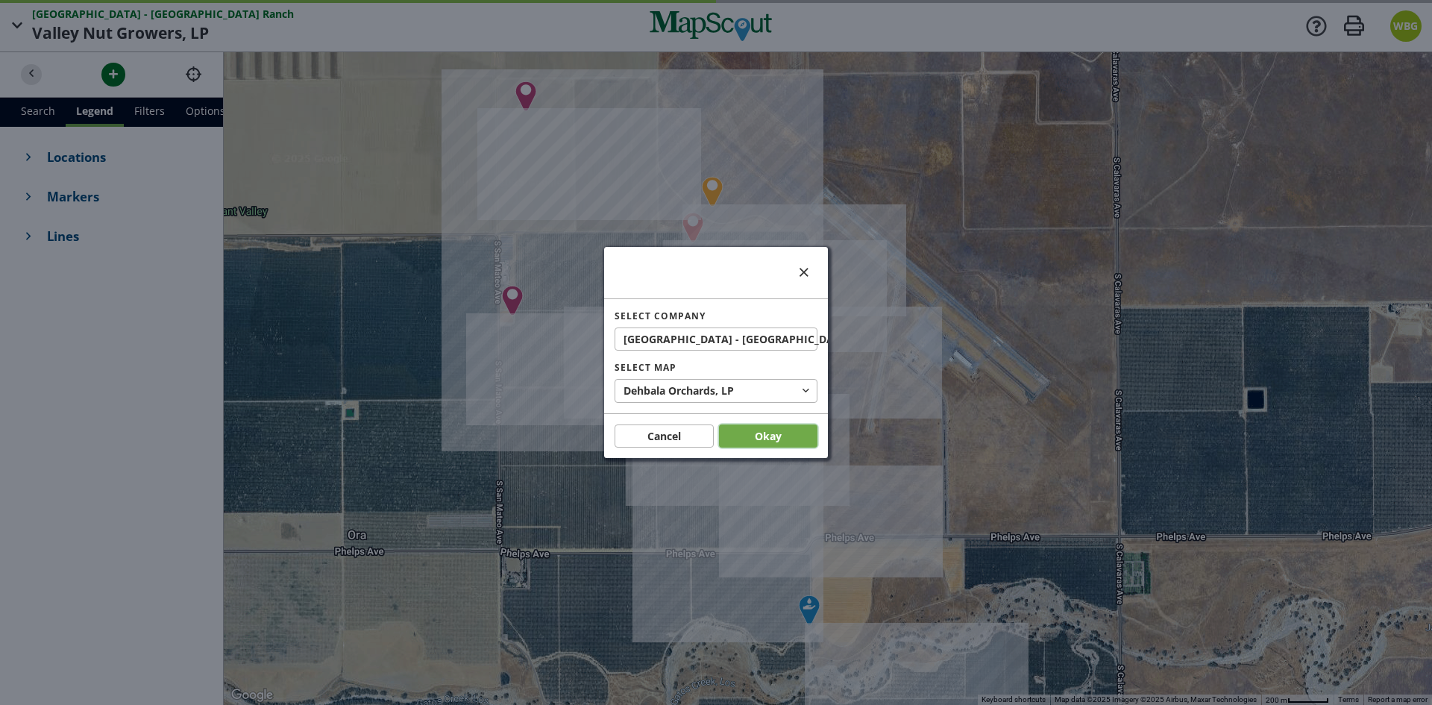
click at [759, 436] on button "Okay" at bounding box center [768, 436] width 99 height 24
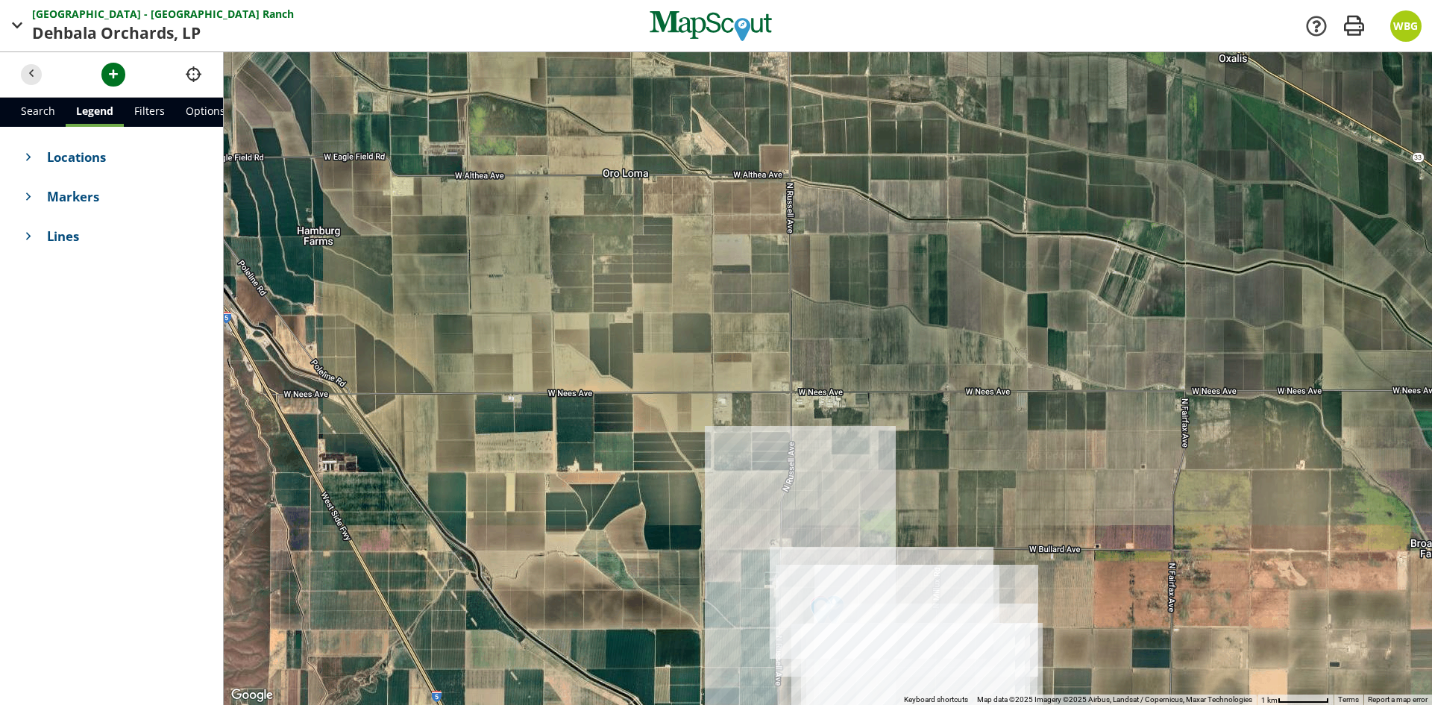
drag, startPoint x: 1057, startPoint y: 557, endPoint x: 1008, endPoint y: 497, distance: 77.5
click at [1008, 497] on div at bounding box center [828, 378] width 1208 height 653
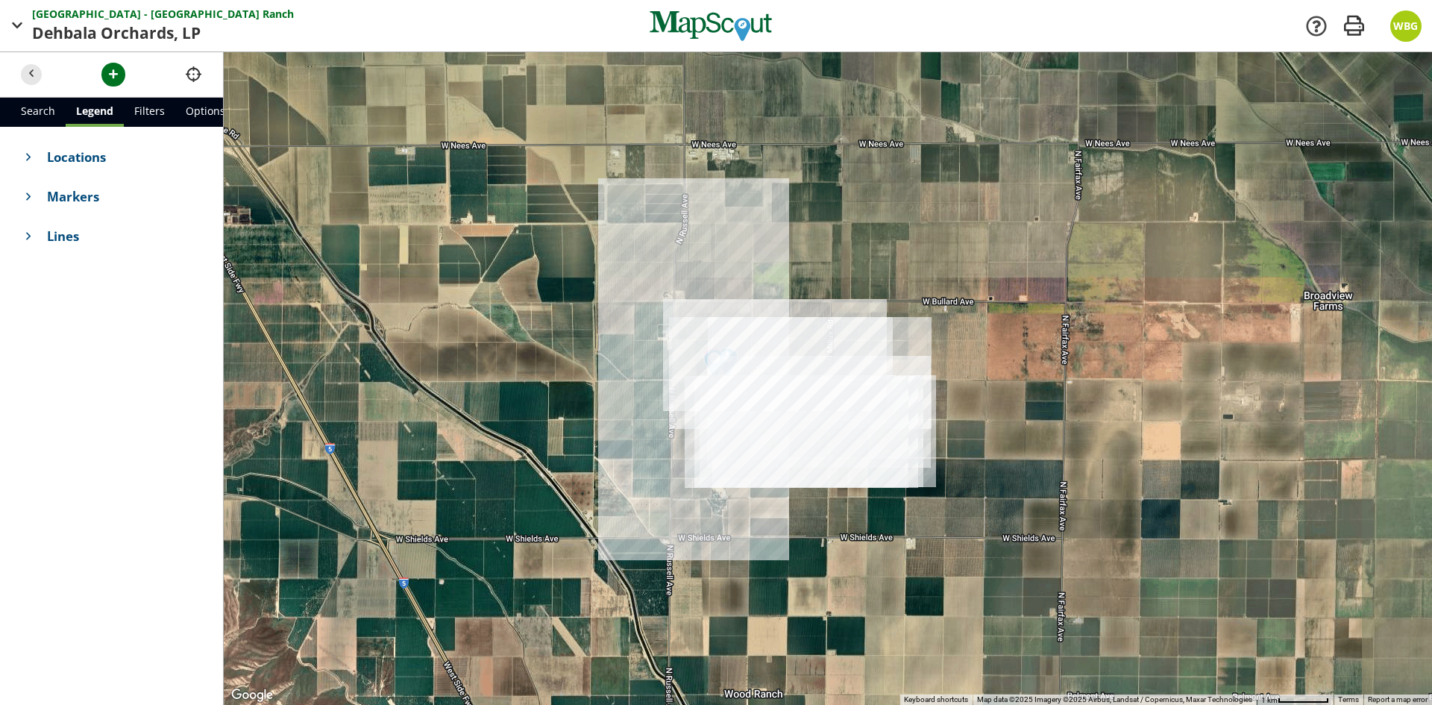
drag, startPoint x: 1042, startPoint y: 605, endPoint x: 933, endPoint y: 356, distance: 271.9
click at [933, 356] on div at bounding box center [828, 378] width 1208 height 653
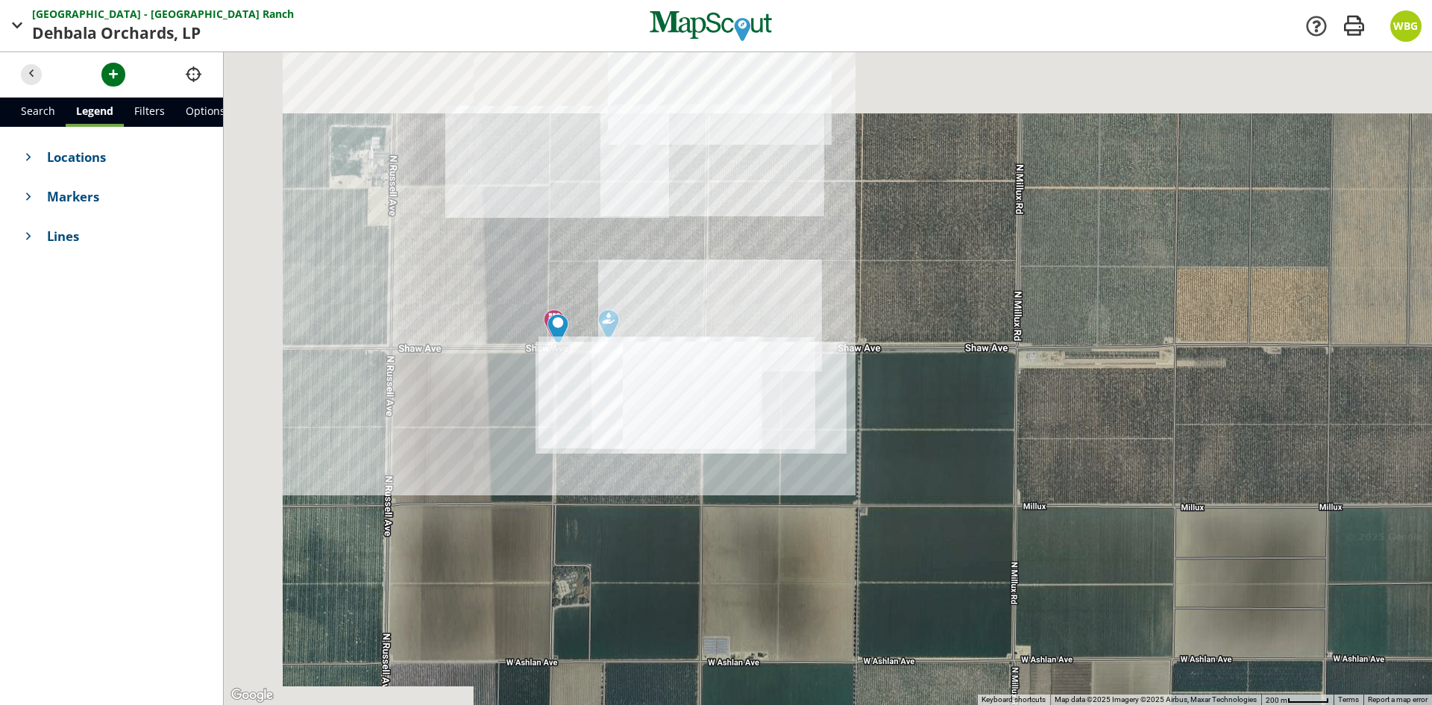
drag, startPoint x: 487, startPoint y: 244, endPoint x: 960, endPoint y: 531, distance: 553.3
click at [960, 531] on div at bounding box center [828, 378] width 1208 height 653
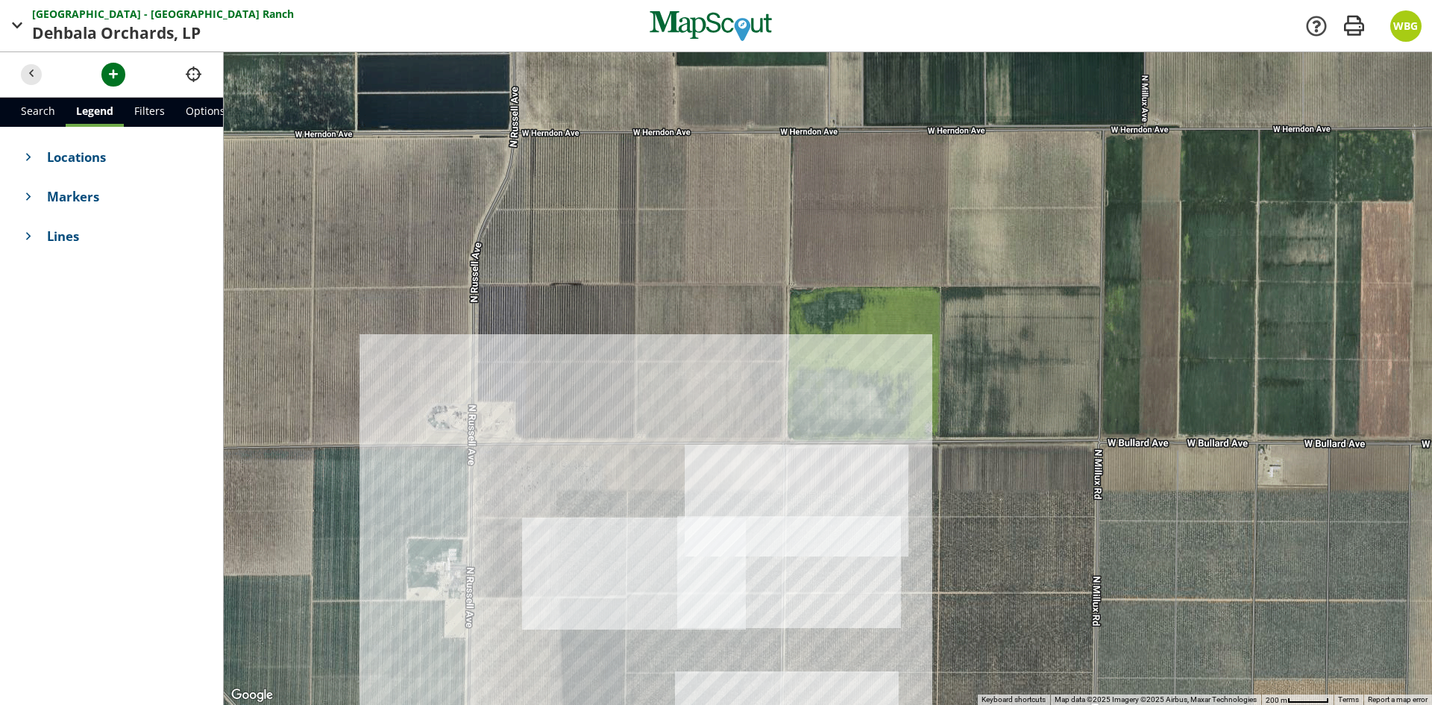
drag, startPoint x: 961, startPoint y: 316, endPoint x: 996, endPoint y: 675, distance: 361.2
click at [996, 675] on div at bounding box center [828, 378] width 1208 height 653
